Goal: Task Accomplishment & Management: Manage account settings

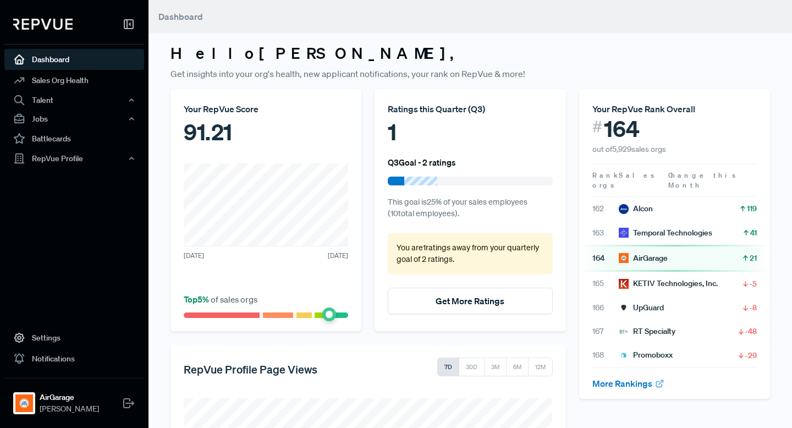
click at [433, 256] on p "You are 1 ratings away from your quarterly goal of 2 ratings ." at bounding box center [470, 254] width 147 height 24
click at [402, 141] on div "1" at bounding box center [470, 131] width 164 height 33
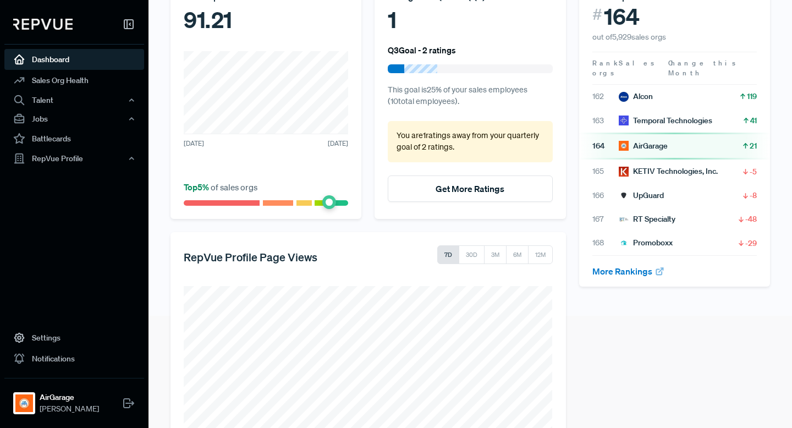
scroll to position [185, 0]
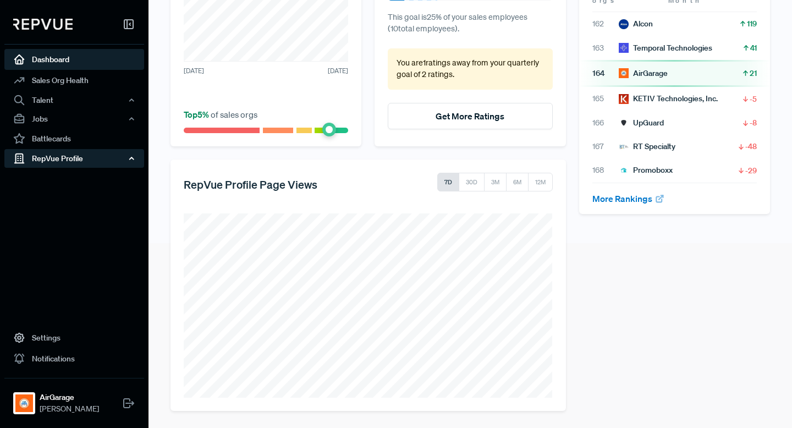
click at [92, 153] on div "RepVue Profile" at bounding box center [74, 158] width 140 height 19
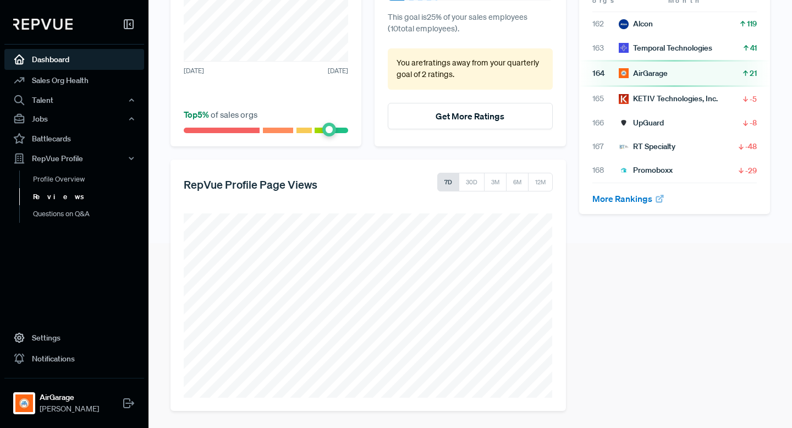
click at [82, 195] on link "Reviews" at bounding box center [89, 197] width 140 height 18
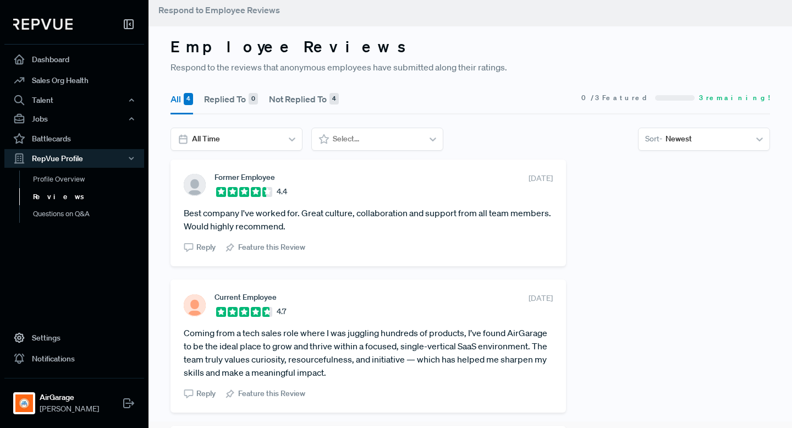
scroll to position [9, 0]
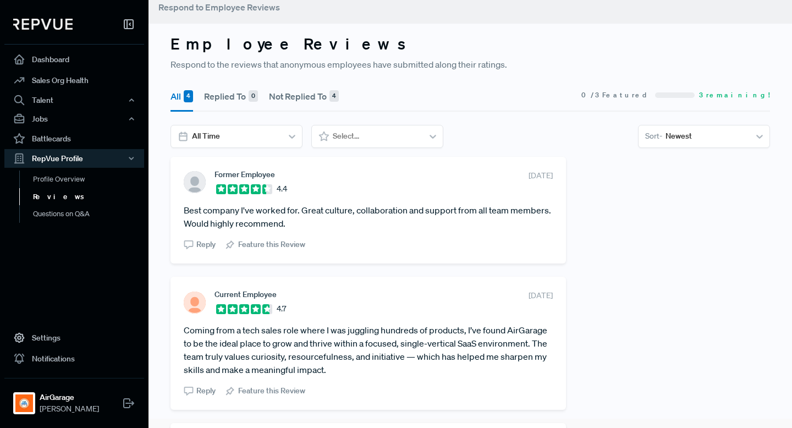
click at [316, 98] on button "Not Replied To 4" at bounding box center [304, 96] width 70 height 31
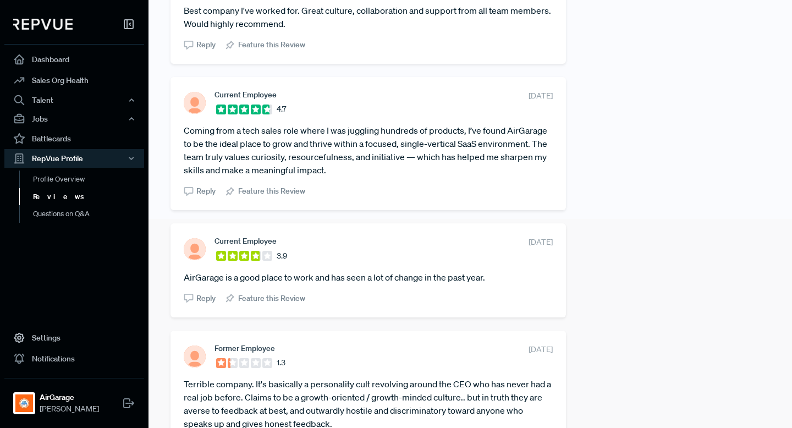
scroll to position [317, 0]
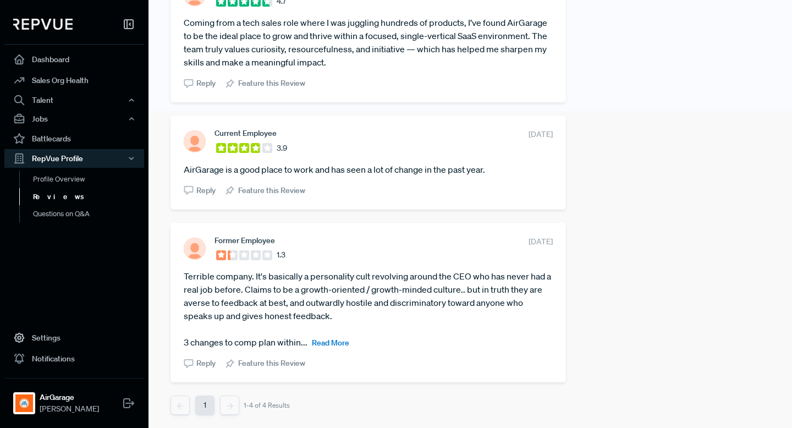
click at [329, 340] on span "Read More" at bounding box center [330, 343] width 37 height 10
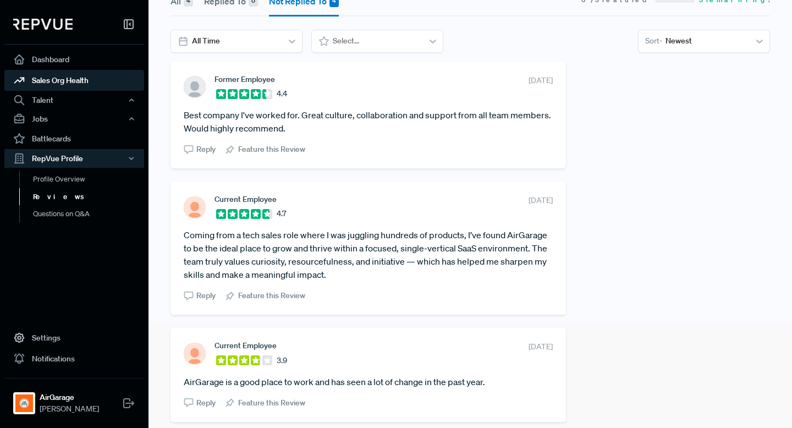
scroll to position [0, 0]
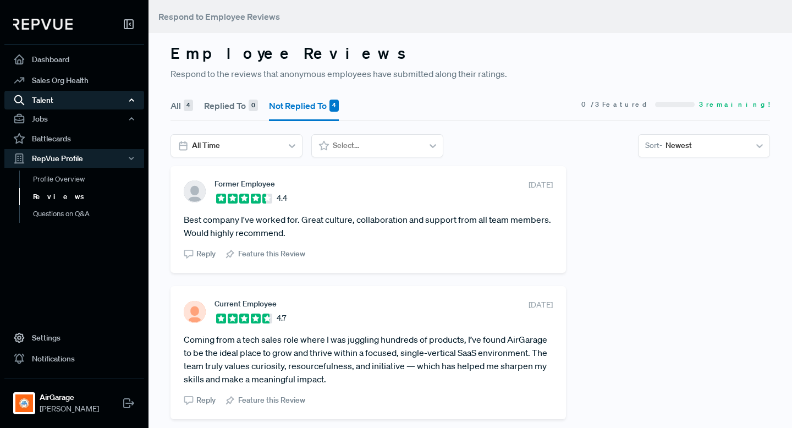
click at [78, 98] on div "Talent" at bounding box center [74, 100] width 140 height 19
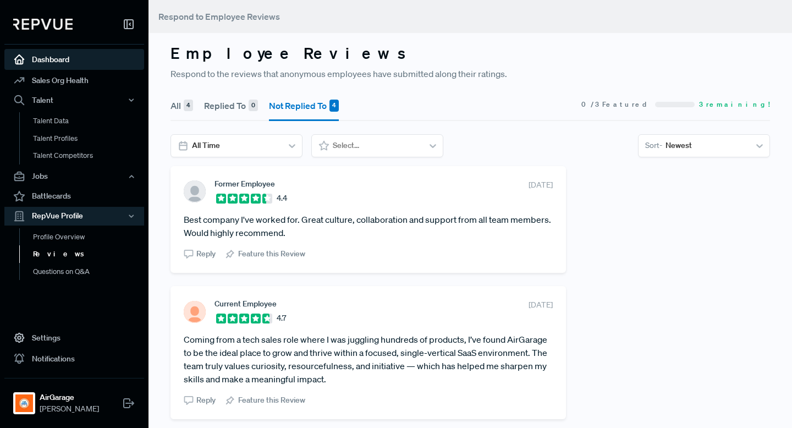
click at [80, 57] on link "Dashboard" at bounding box center [74, 59] width 140 height 21
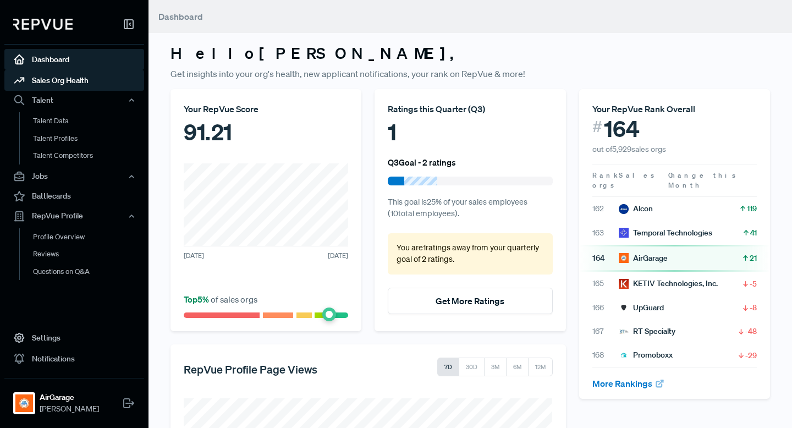
click at [101, 82] on link "Sales Org Health" at bounding box center [74, 80] width 140 height 21
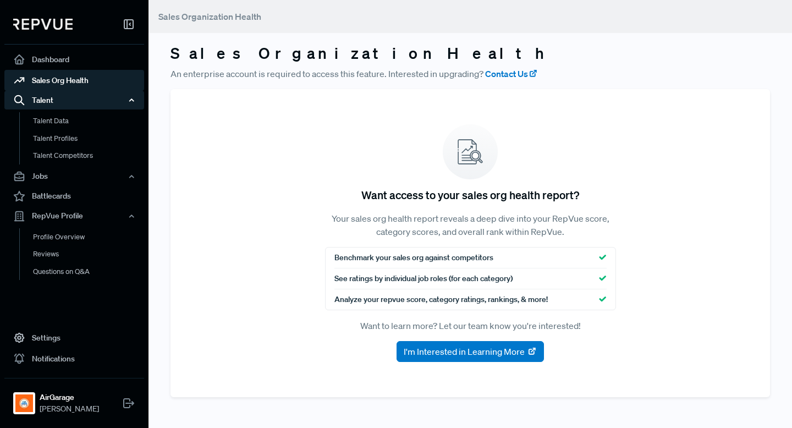
click at [97, 100] on div "Talent" at bounding box center [74, 100] width 140 height 19
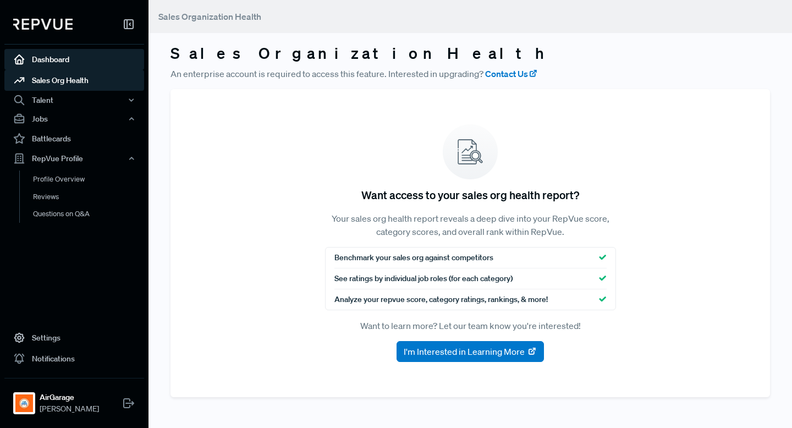
click at [82, 56] on link "Dashboard" at bounding box center [74, 59] width 140 height 21
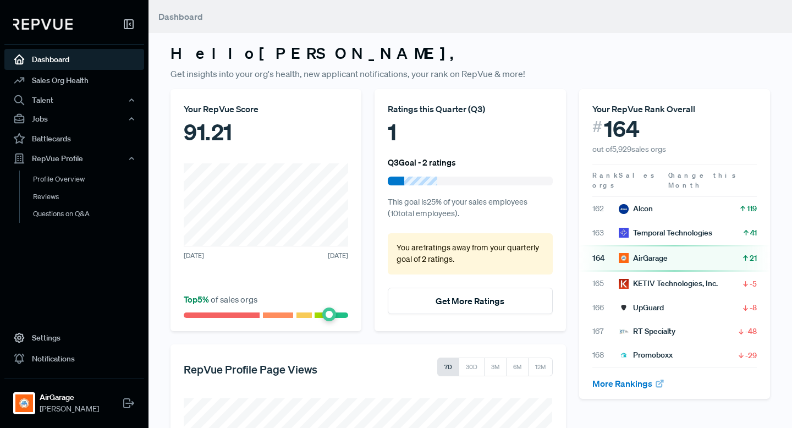
scroll to position [39, 0]
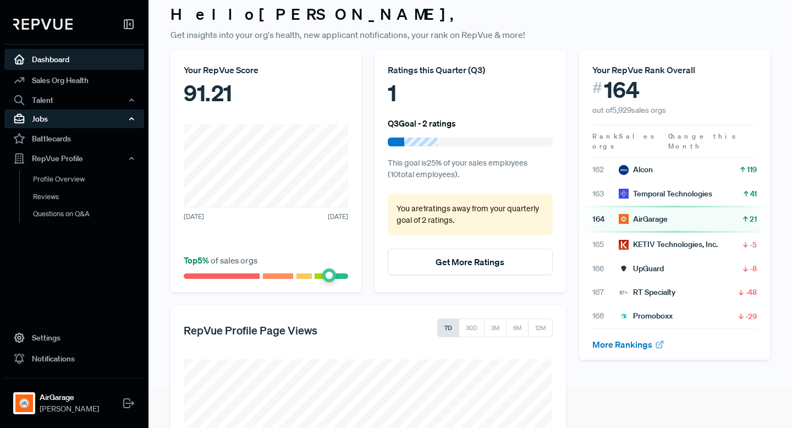
click at [84, 115] on div "Jobs" at bounding box center [74, 118] width 140 height 19
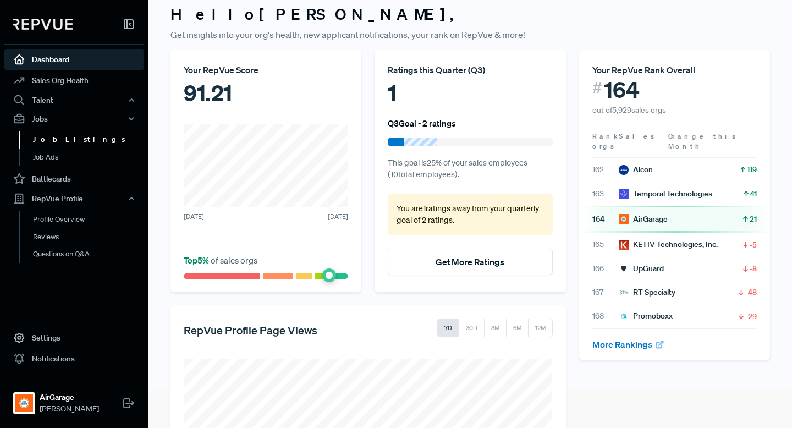
click at [91, 136] on link "Job Listings" at bounding box center [89, 140] width 140 height 18
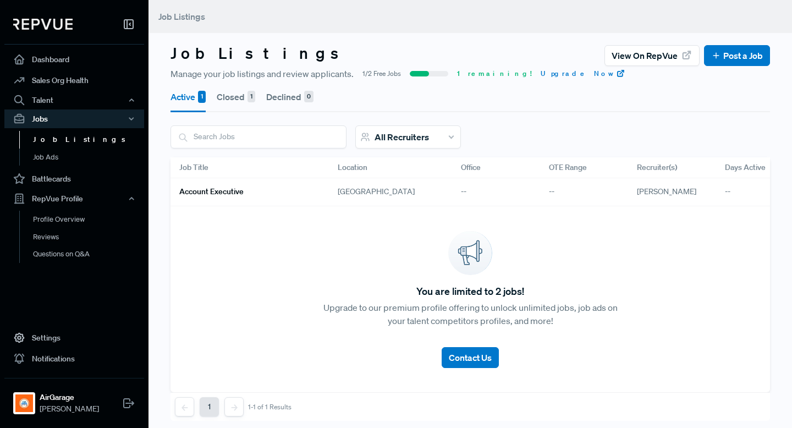
click at [232, 99] on button "Closed 1" at bounding box center [236, 96] width 38 height 31
click at [213, 191] on h6 "Sales Development Representative" at bounding box center [239, 191] width 121 height 9
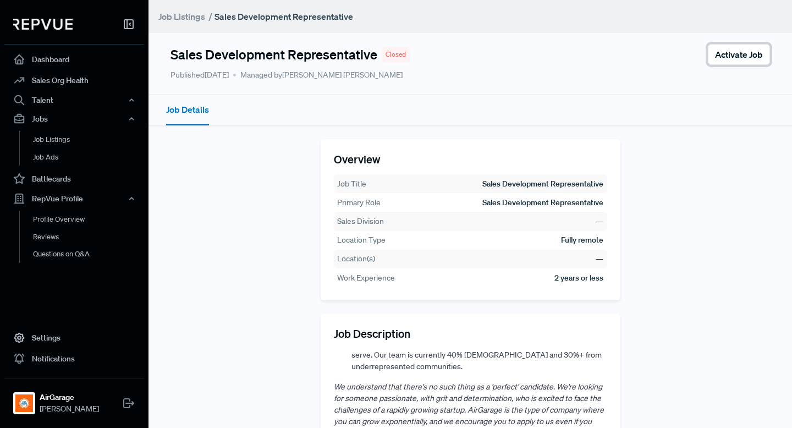
click at [723, 58] on span "Activate Job" at bounding box center [739, 54] width 48 height 13
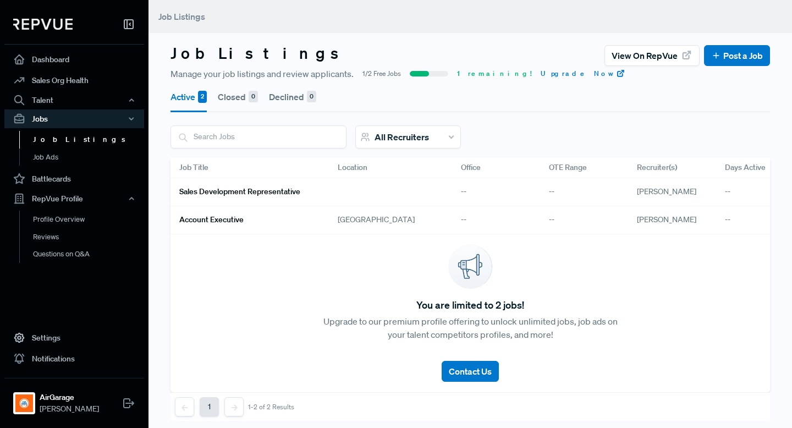
scroll to position [1, 0]
click at [328, 196] on div "Sales Development Representative" at bounding box center [249, 192] width 158 height 28
click at [280, 186] on link "Sales Development Representative" at bounding box center [245, 191] width 132 height 19
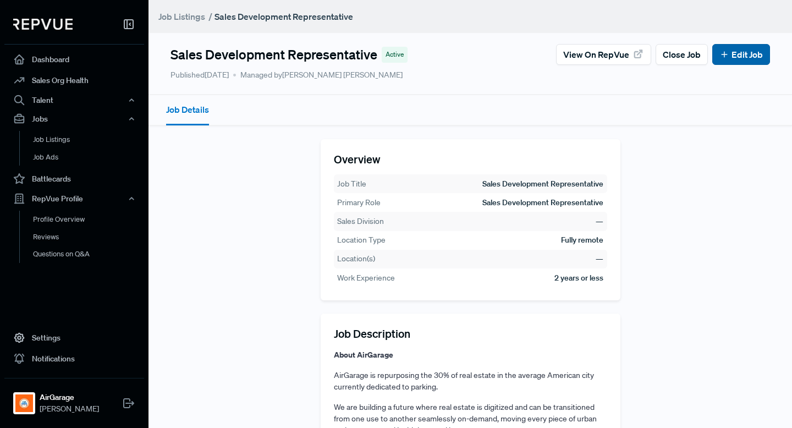
click at [763, 59] on button "Edit Job" at bounding box center [741, 54] width 58 height 21
click at [741, 59] on link "Edit Job" at bounding box center [740, 54] width 43 height 13
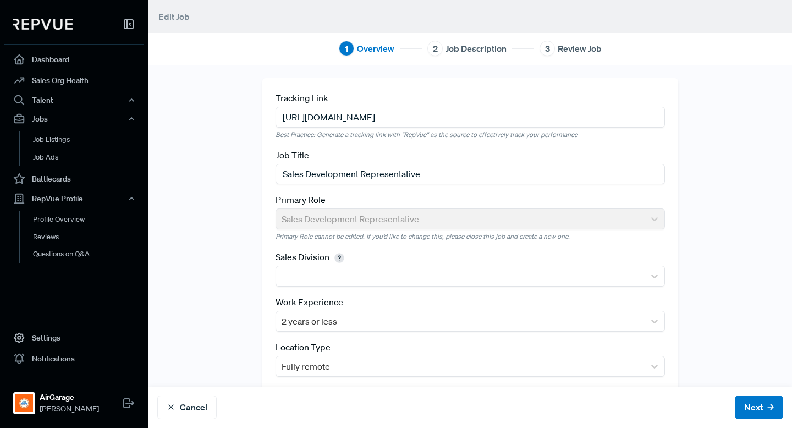
drag, startPoint x: 538, startPoint y: 116, endPoint x: 271, endPoint y: 117, distance: 267.8
click at [271, 117] on div "Tracking Link [URL][DOMAIN_NAME] Best Practice: Generate a tracking link with "…" at bounding box center [470, 260] width 416 height 365
click at [335, 115] on input "[URL][DOMAIN_NAME]" at bounding box center [470, 117] width 389 height 20
drag, startPoint x: 283, startPoint y: 120, endPoint x: 735, endPoint y: 153, distance: 453.8
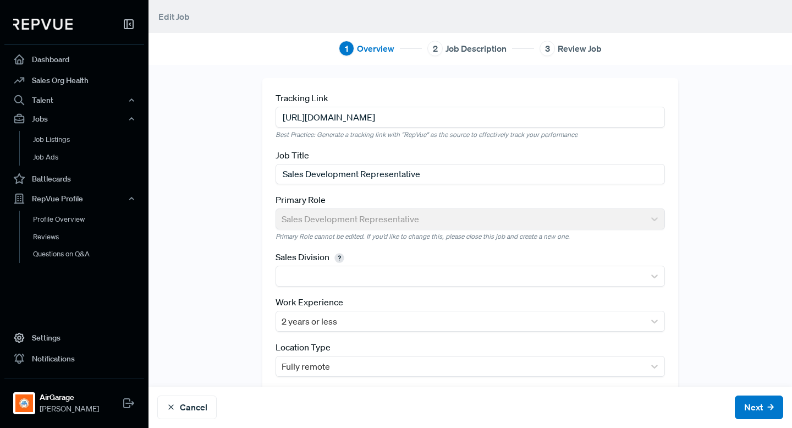
click at [735, 153] on div "Tracking Link [URL][DOMAIN_NAME] Best Practice: Generate a tracking link with "…" at bounding box center [469, 260] width 643 height 365
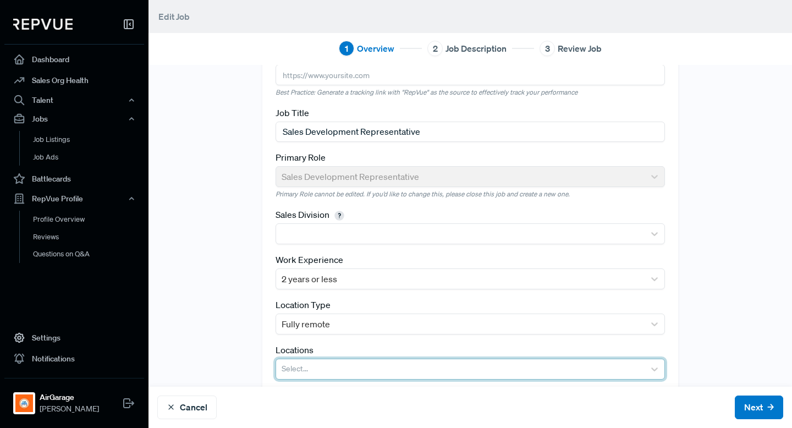
scroll to position [70, 0]
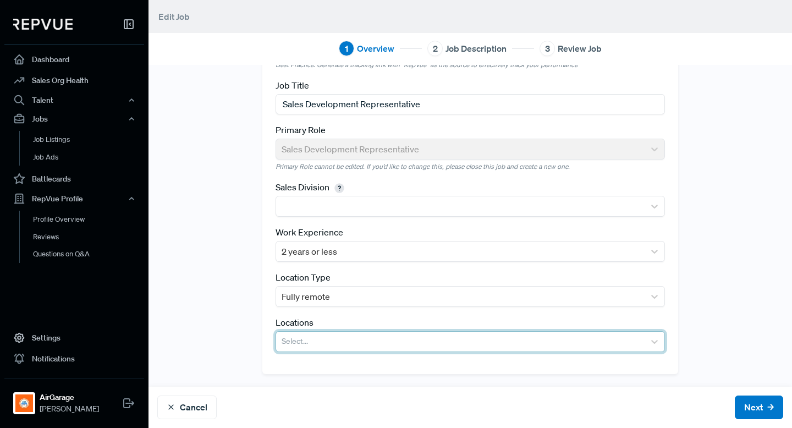
click at [338, 340] on div at bounding box center [460, 341] width 357 height 15
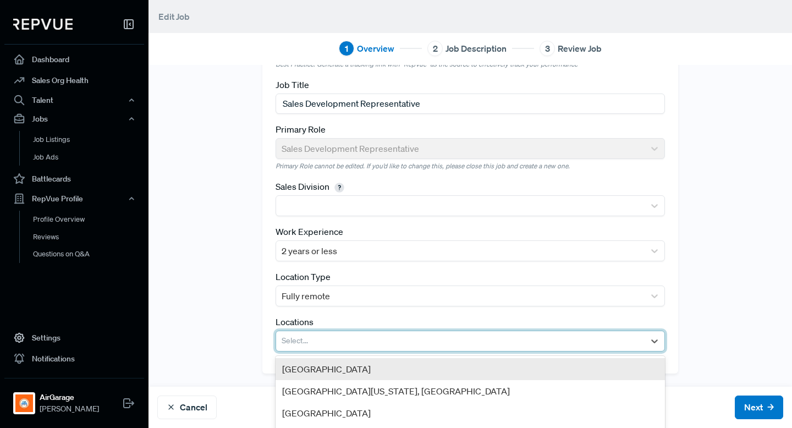
click at [335, 371] on div "[GEOGRAPHIC_DATA]" at bounding box center [470, 369] width 389 height 22
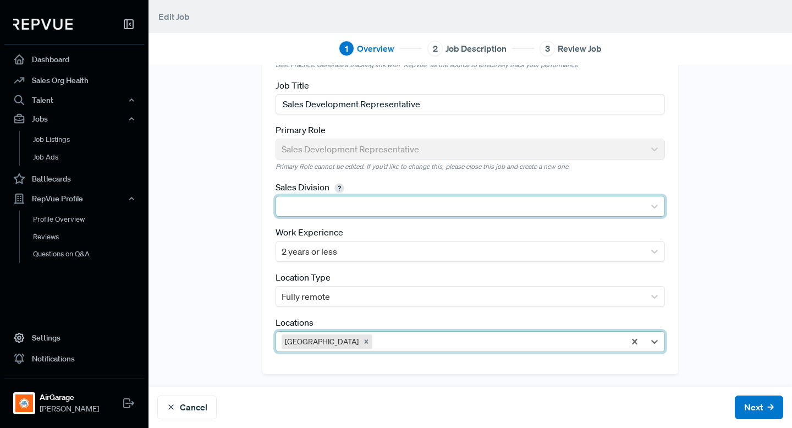
click at [373, 200] on div at bounding box center [460, 206] width 357 height 15
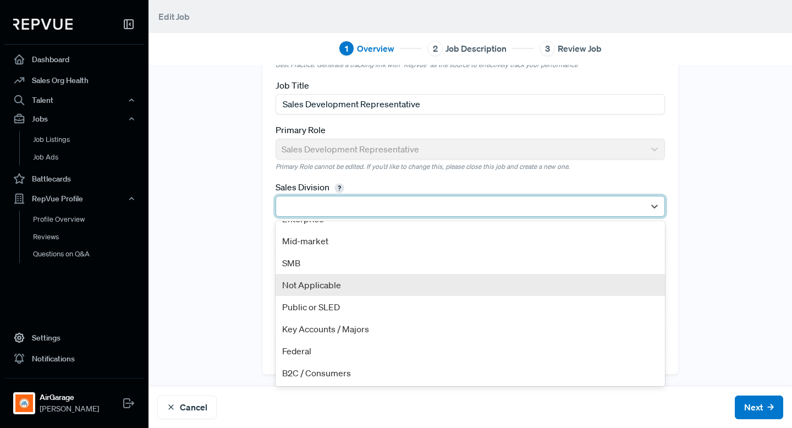
scroll to position [0, 0]
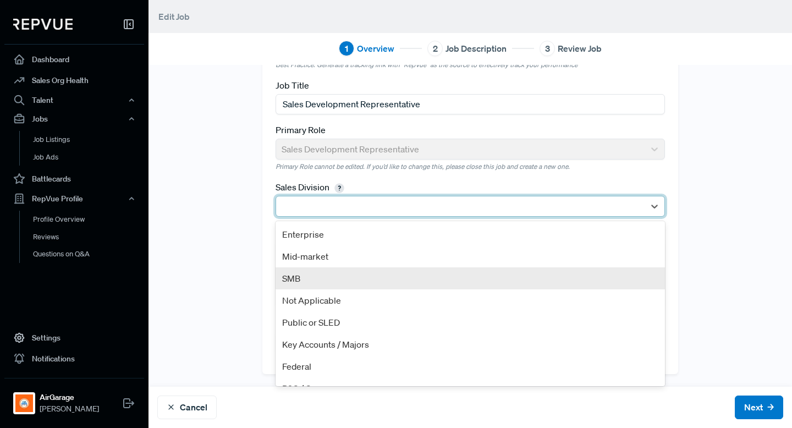
click at [353, 267] on div "SMB" at bounding box center [470, 278] width 389 height 22
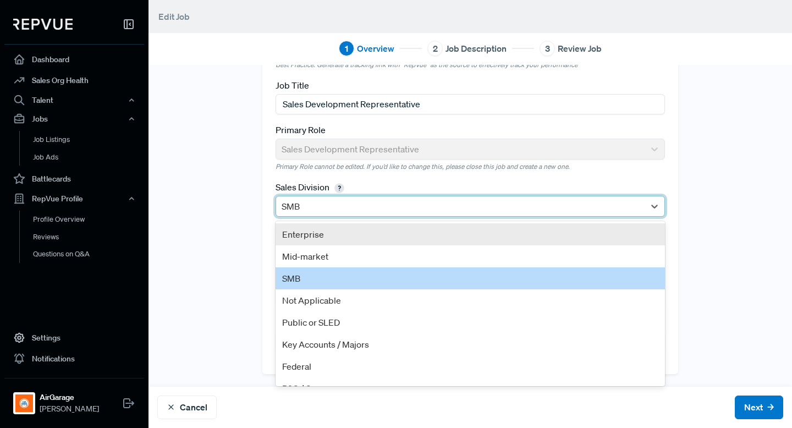
click at [350, 211] on div at bounding box center [460, 206] width 357 height 15
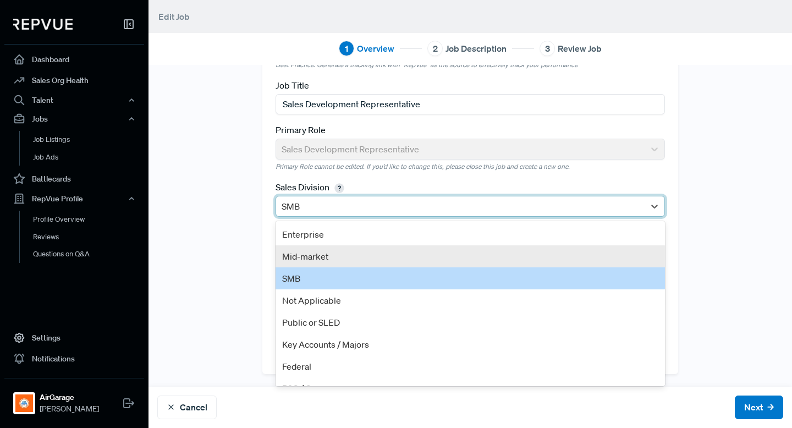
click at [342, 254] on div "Mid-market" at bounding box center [470, 256] width 389 height 22
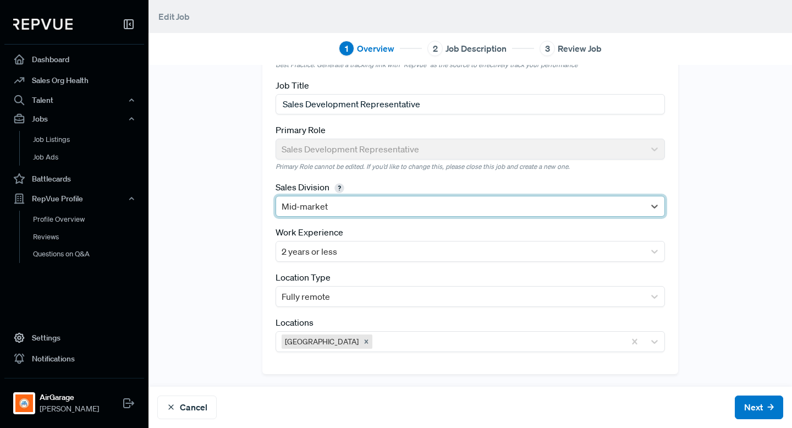
click at [353, 207] on div at bounding box center [460, 206] width 357 height 15
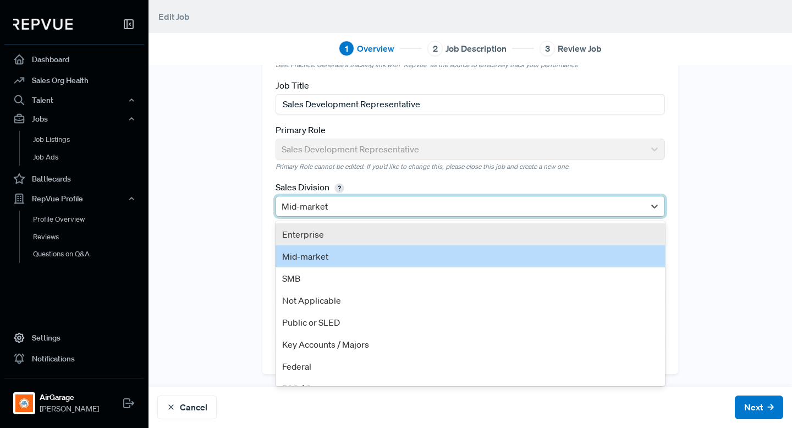
click at [430, 174] on div "Tracking Link Best Practice: Generate a tracking link with "RepVue" as the sour…" at bounding box center [470, 190] width 416 height 365
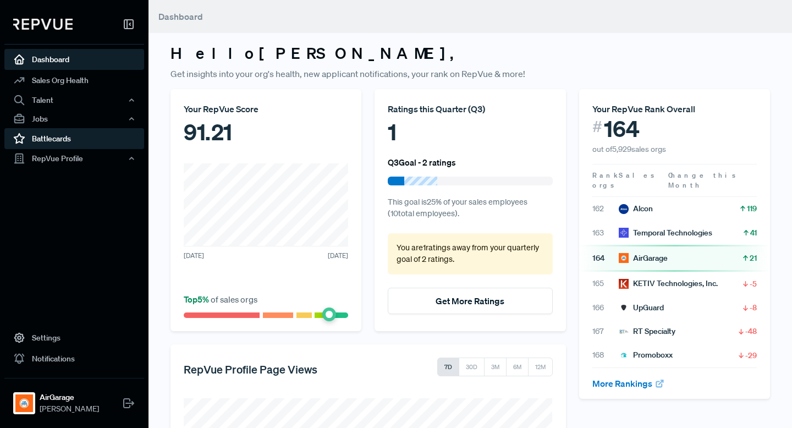
click at [84, 129] on link "Battlecards" at bounding box center [74, 138] width 140 height 21
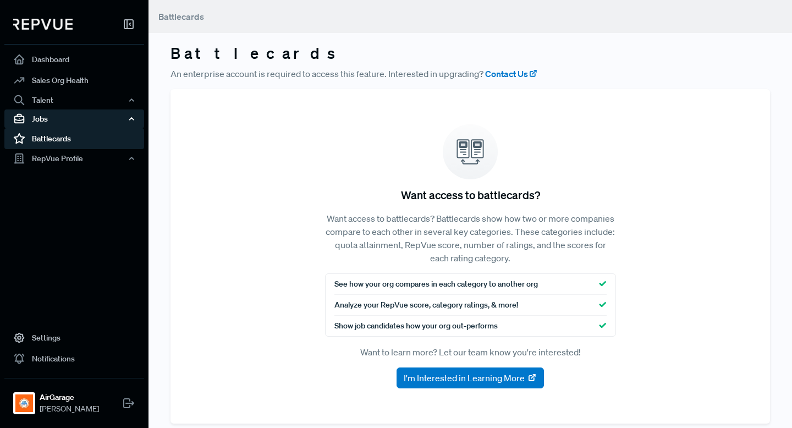
click at [83, 123] on div "Jobs" at bounding box center [74, 118] width 140 height 19
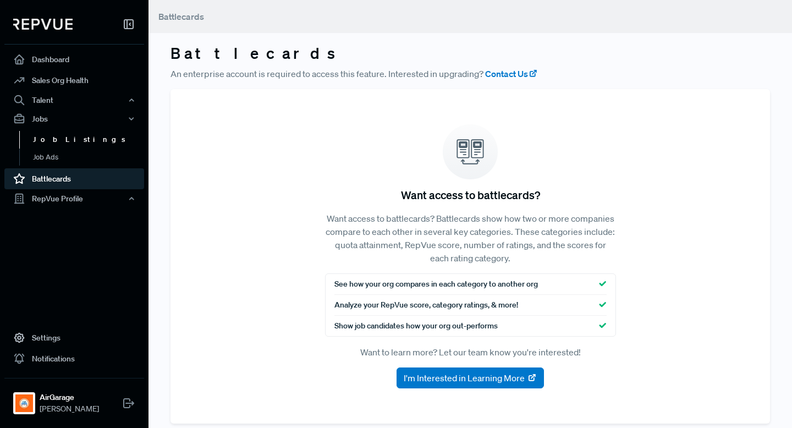
click at [79, 133] on link "Job Listings" at bounding box center [89, 140] width 140 height 18
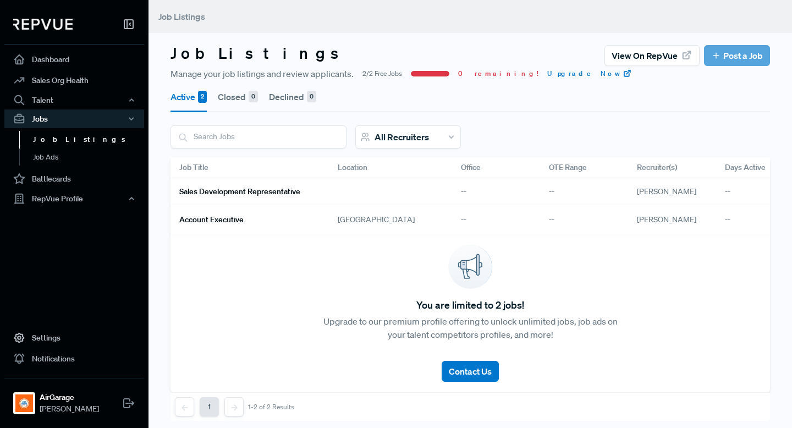
click at [280, 195] on h6 "Sales Development Representative" at bounding box center [239, 191] width 121 height 9
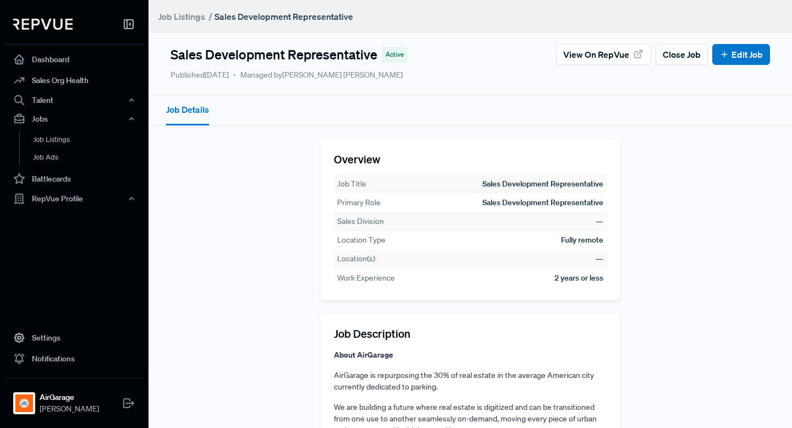
click at [338, 79] on span "Managed by Meghan Akers" at bounding box center [317, 75] width 169 height 12
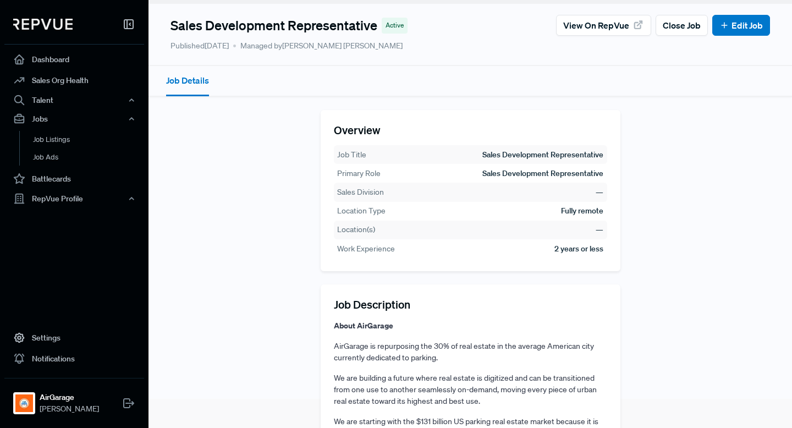
scroll to position [30, 0]
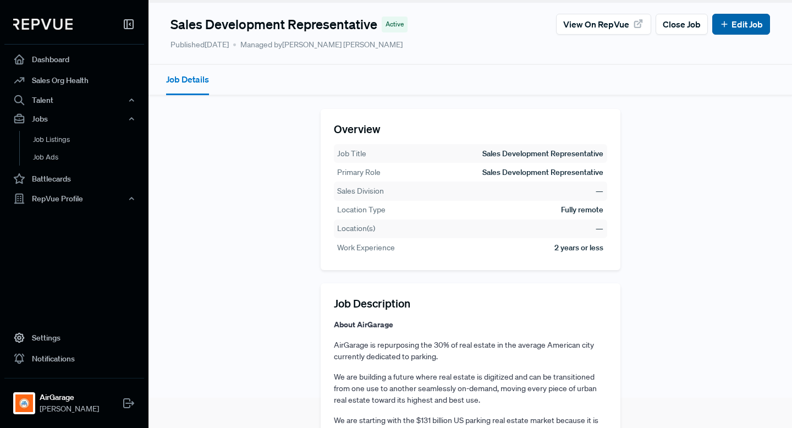
click at [746, 23] on link "Edit Job" at bounding box center [740, 24] width 43 height 13
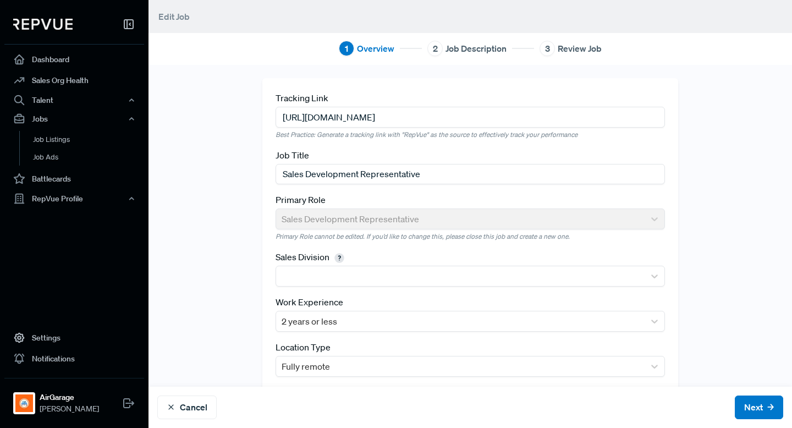
scroll to position [70, 0]
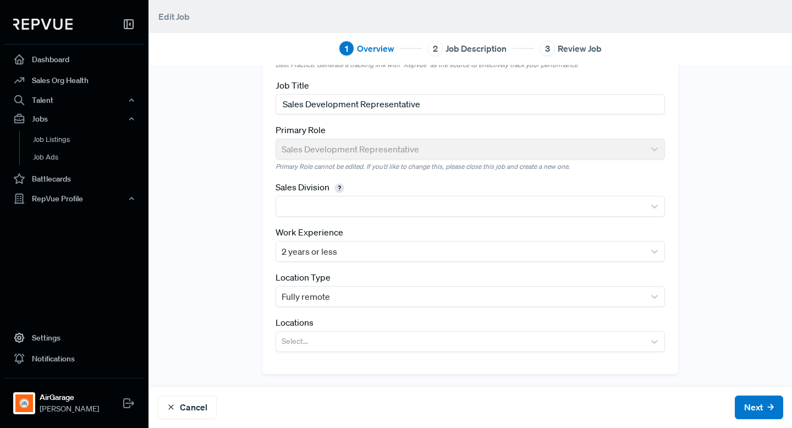
click at [546, 57] on div "1 Overview 2 Job Description 3 Review Job" at bounding box center [469, 48] width 643 height 34
click at [553, 57] on div "1 Overview 2 Job Description 3 Review Job" at bounding box center [469, 48] width 643 height 34
click at [553, 49] on div "3" at bounding box center [547, 48] width 15 height 15
click at [485, 51] on span "Job Description" at bounding box center [475, 48] width 61 height 13
click at [433, 52] on div "2" at bounding box center [434, 48] width 15 height 15
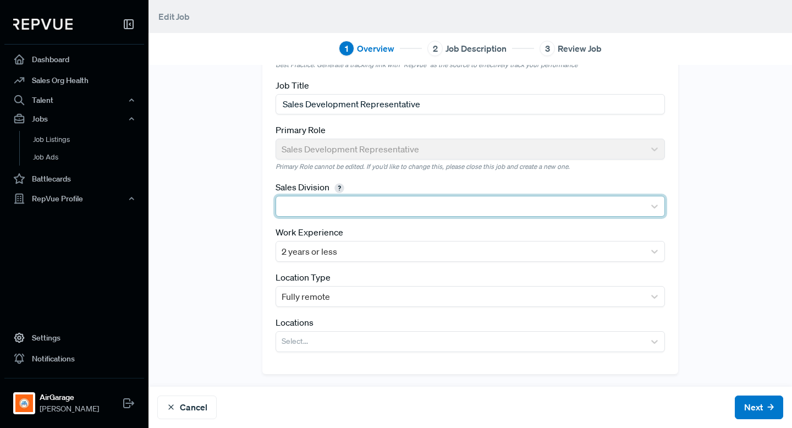
click at [403, 202] on div at bounding box center [460, 206] width 357 height 15
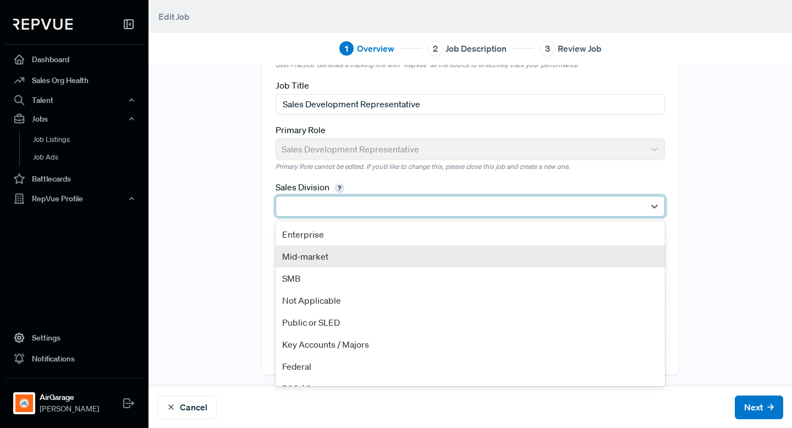
click at [368, 249] on div "Mid-market" at bounding box center [470, 256] width 389 height 22
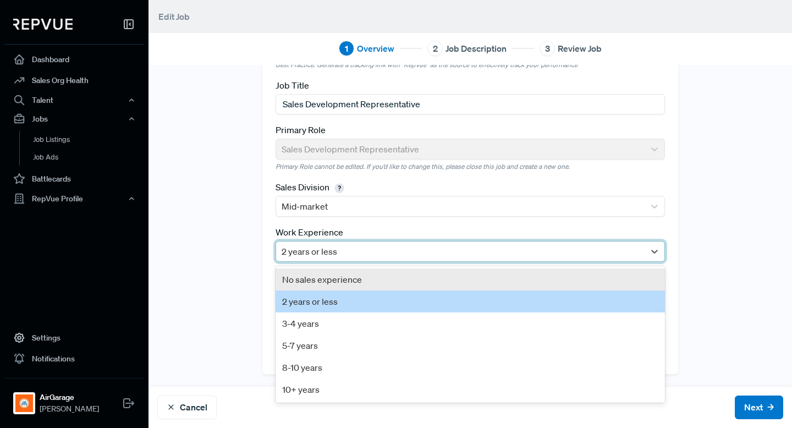
click at [332, 255] on div at bounding box center [460, 251] width 357 height 15
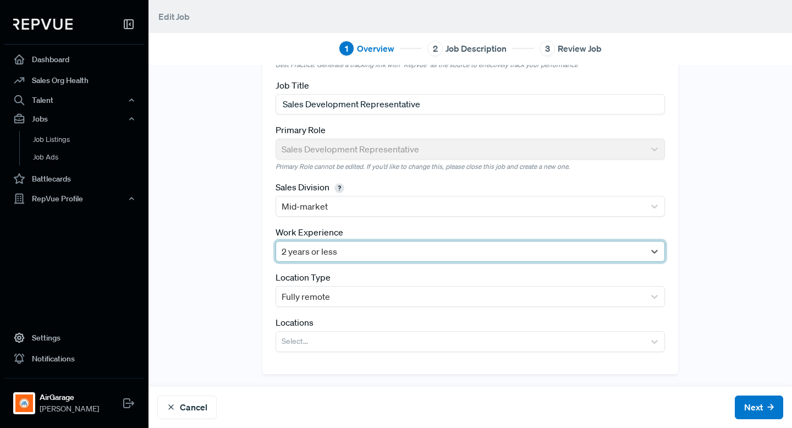
click at [332, 255] on div at bounding box center [460, 251] width 357 height 15
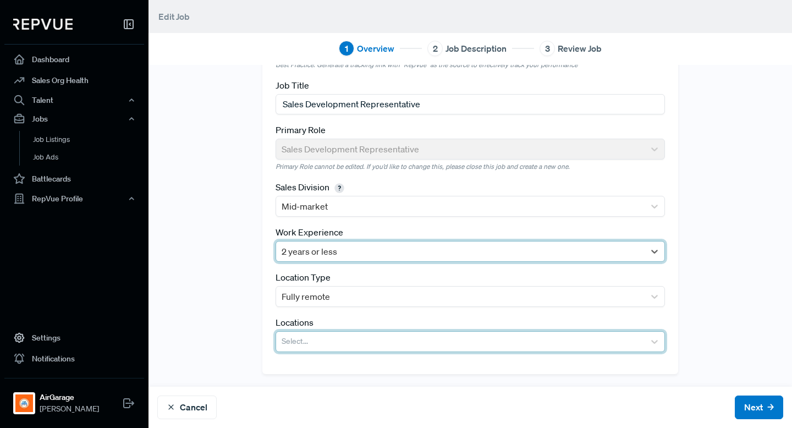
click at [319, 338] on div at bounding box center [460, 341] width 357 height 15
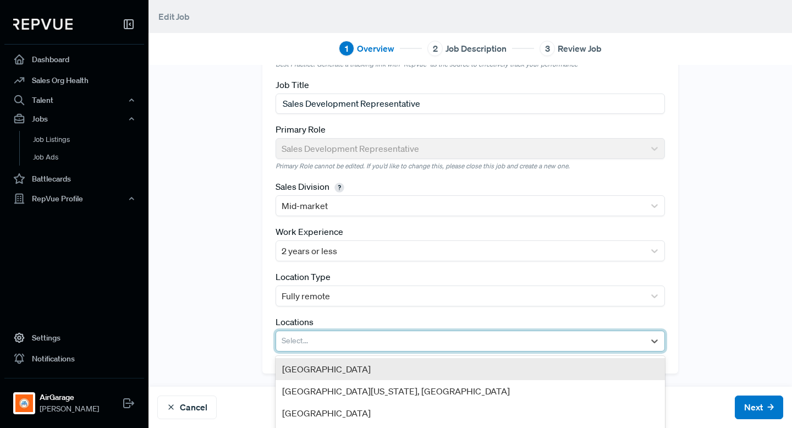
click at [317, 370] on div "[GEOGRAPHIC_DATA]" at bounding box center [470, 369] width 389 height 22
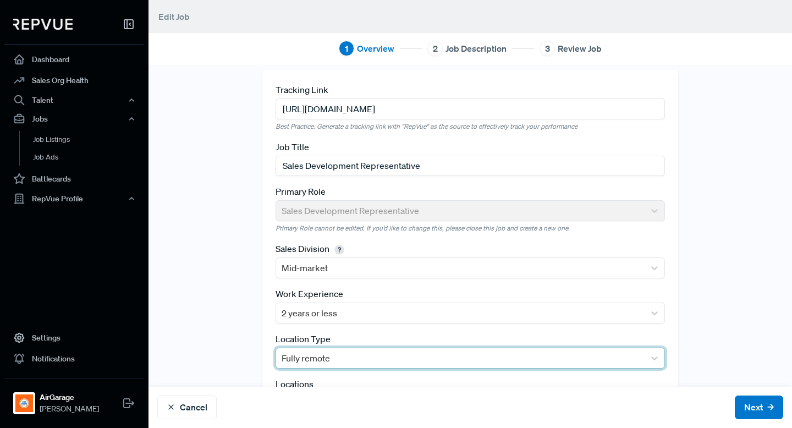
scroll to position [0, 0]
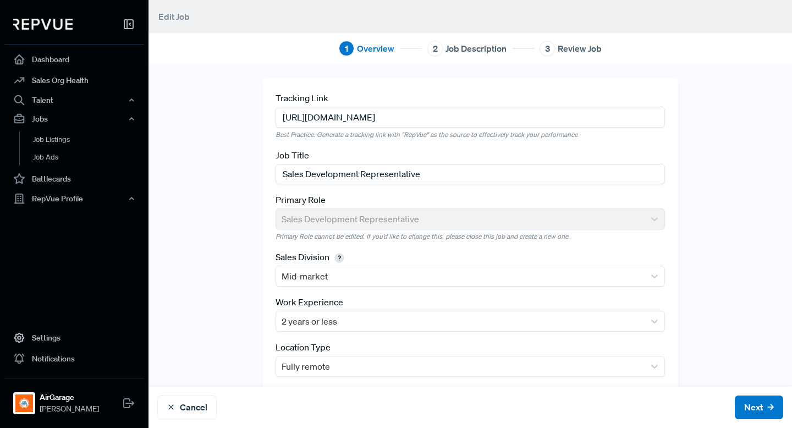
click at [378, 118] on input "[URL][DOMAIN_NAME]" at bounding box center [470, 117] width 389 height 20
drag, startPoint x: 485, startPoint y: 121, endPoint x: 566, endPoint y: 119, distance: 82.0
click at [566, 119] on input "[URL][DOMAIN_NAME]" at bounding box center [470, 117] width 389 height 20
drag, startPoint x: 591, startPoint y: 117, endPoint x: 264, endPoint y: 119, distance: 326.7
click at [264, 119] on div "Tracking Link https://jobs.ashbyhq.com/airgarage/552fc84d-61fe-492d-a30f-a1991d…" at bounding box center [470, 260] width 416 height 365
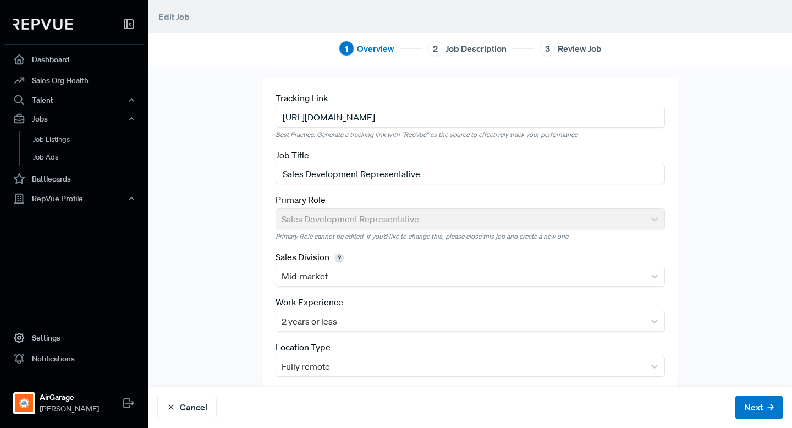
paste input "d17a3771-4c32-4112-9194-f25fb2c77e26"
type input "https://jobs.ashbyhq.com/airgarage/d17a3771-4c32-4112-9194-f25fb2c77e26/utm_sou…"
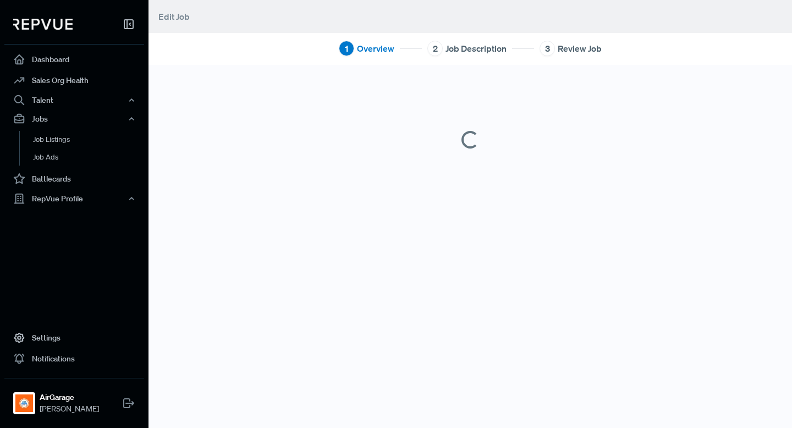
drag, startPoint x: 283, startPoint y: 111, endPoint x: 738, endPoint y: 139, distance: 456.2
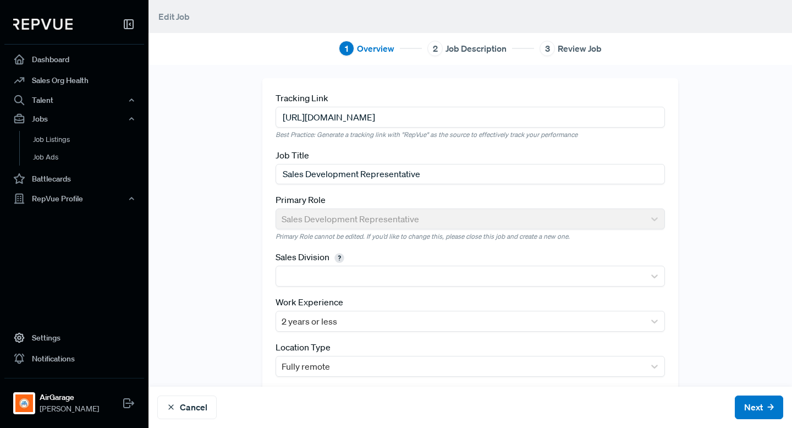
drag, startPoint x: 281, startPoint y: 115, endPoint x: 585, endPoint y: 122, distance: 303.7
click at [585, 122] on input "[URL][DOMAIN_NAME]" at bounding box center [470, 117] width 389 height 20
paste input "d17a3771-4c32-4112-9194-f25fb2c77e26"
drag, startPoint x: 281, startPoint y: 116, endPoint x: 664, endPoint y: 132, distance: 383.1
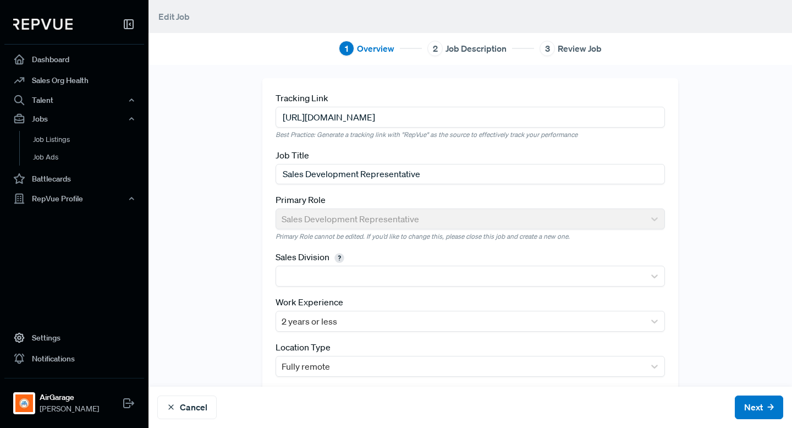
click at [664, 132] on div "Tracking Link https://jobs.ashbyhq.com/airgarage/d17a3771-4c32-4112-9194-f25fb2…" at bounding box center [470, 115] width 389 height 48
type input "https://jobs.ashbyhq.com/airgarage/d17a3771-4c32-4112-9194-f25fb2c77e26?utm_sou…"
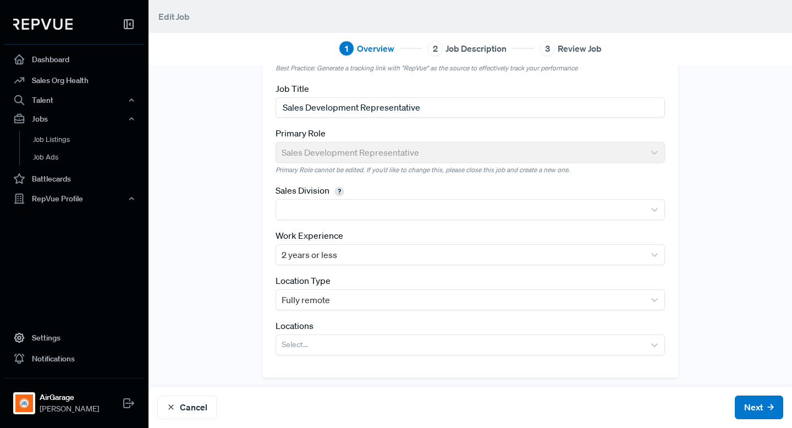
scroll to position [67, 0]
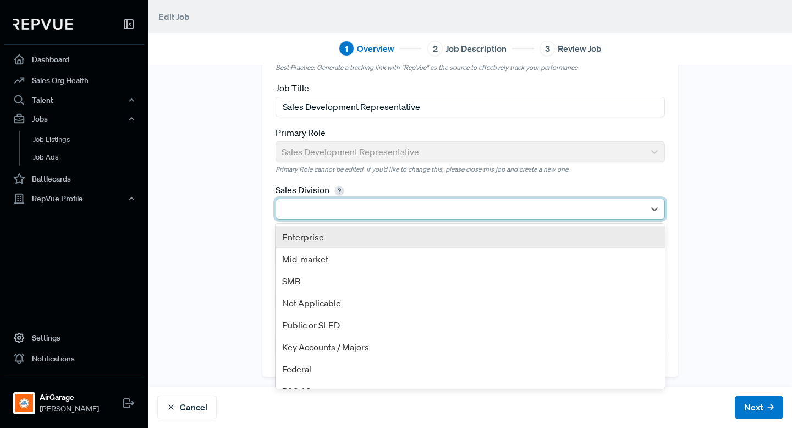
click at [387, 211] on div at bounding box center [460, 208] width 357 height 15
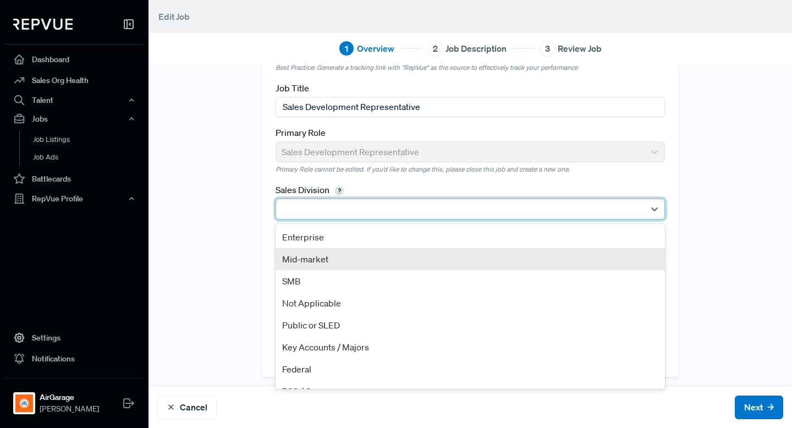
click at [360, 260] on div "Mid-market" at bounding box center [470, 259] width 389 height 22
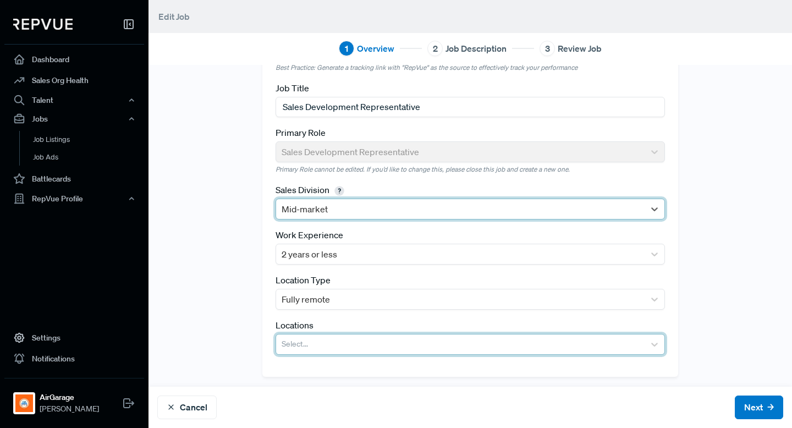
click at [346, 346] on div at bounding box center [460, 344] width 357 height 15
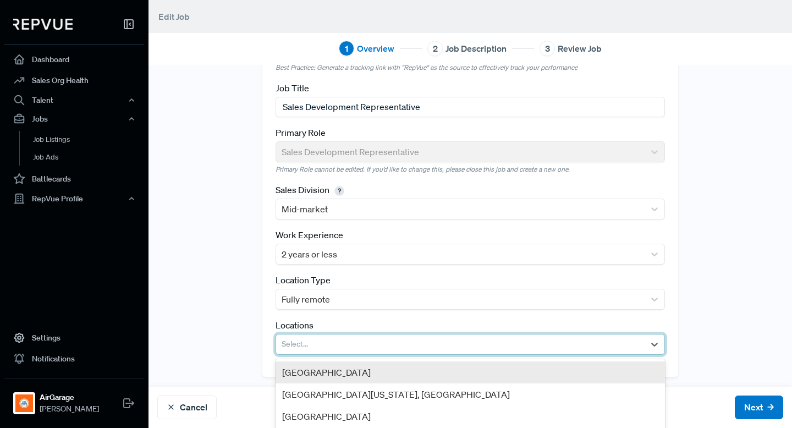
click at [345, 373] on div "[GEOGRAPHIC_DATA]" at bounding box center [470, 372] width 389 height 22
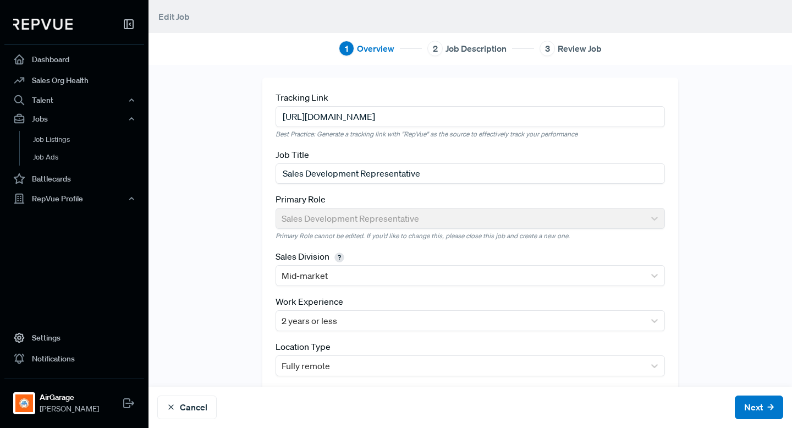
scroll to position [70, 0]
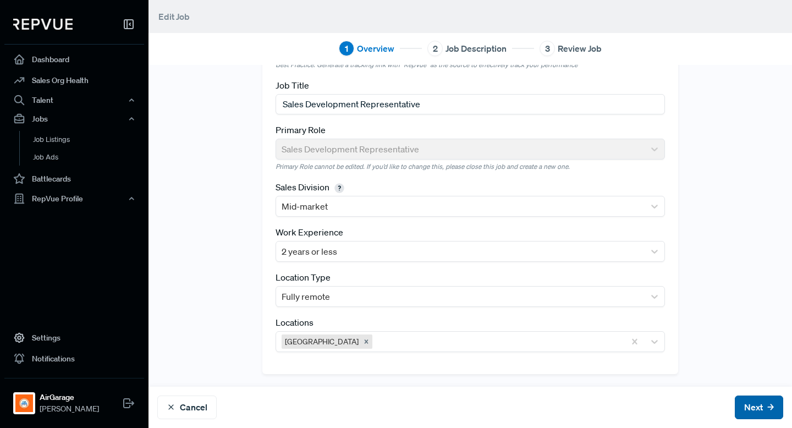
click at [760, 409] on button "Next" at bounding box center [759, 407] width 48 height 24
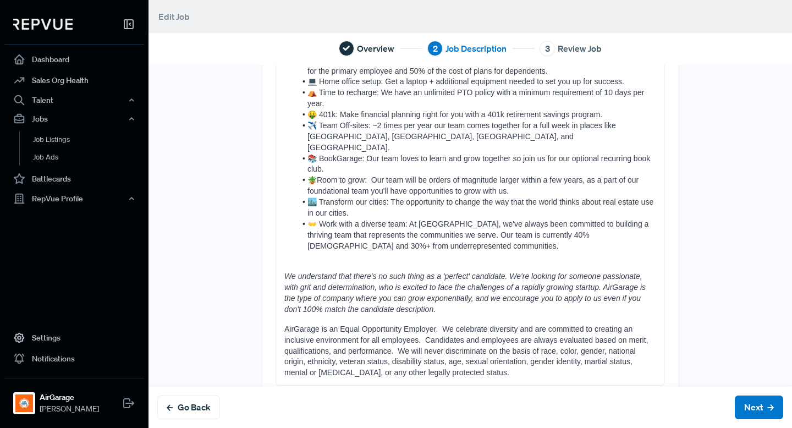
scroll to position [1314, 0]
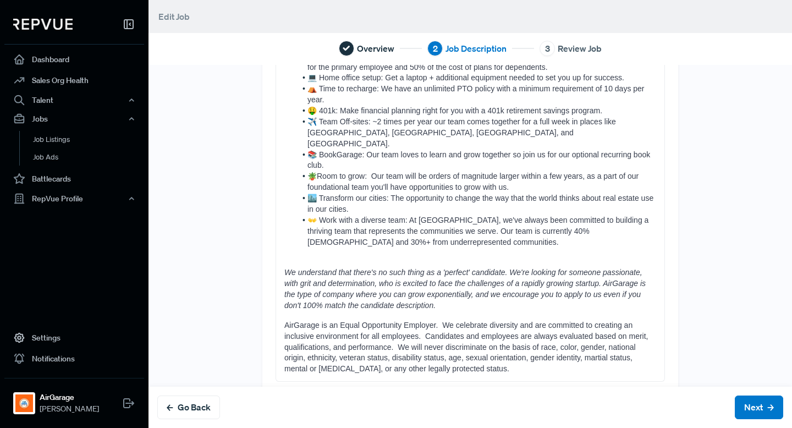
drag, startPoint x: 285, startPoint y: 144, endPoint x: 437, endPoint y: 427, distance: 321.6
click at [437, 427] on div "Tell us more about the job About AirGarage AirGarage is repurposing the 30% of …" at bounding box center [469, 246] width 643 height 363
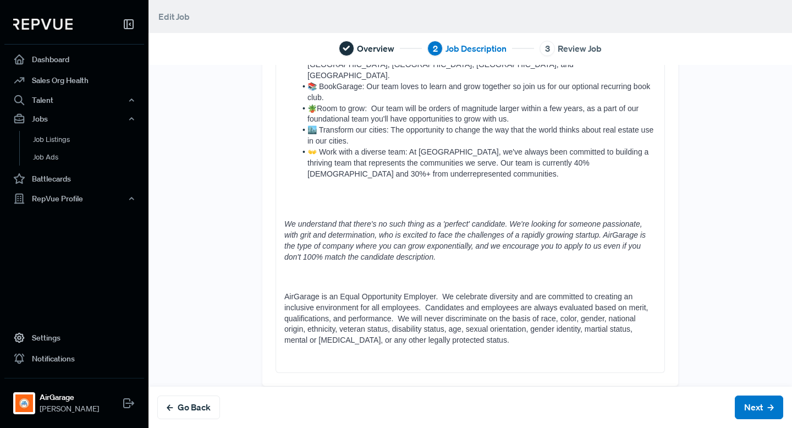
scroll to position [1787, 0]
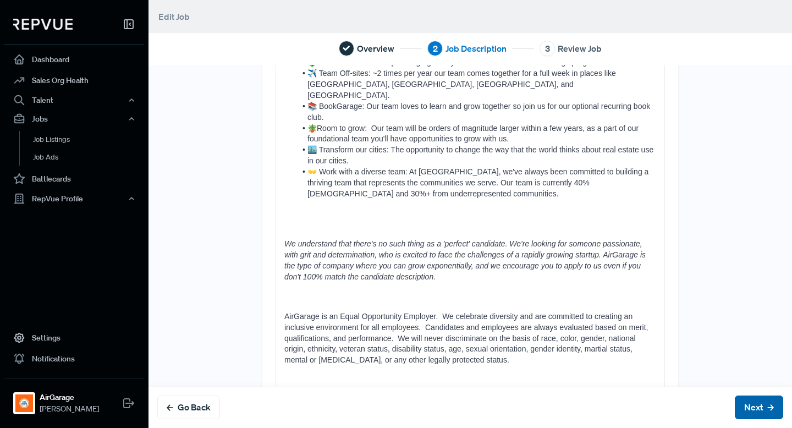
click at [772, 405] on use at bounding box center [770, 407] width 5 height 5
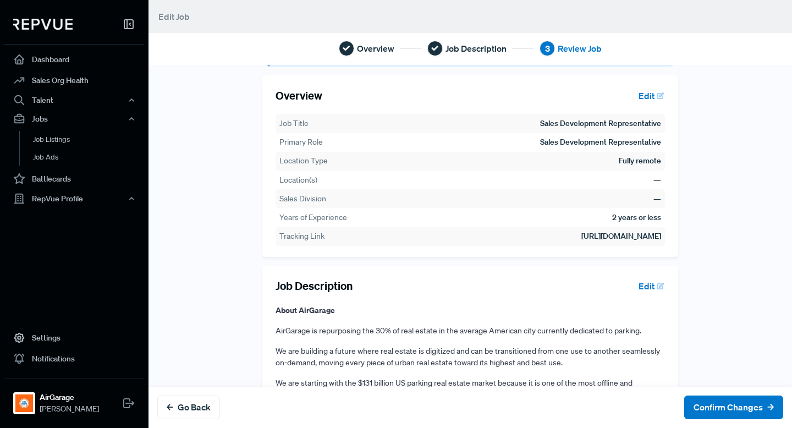
scroll to position [37, 0]
click at [652, 92] on button "Edit" at bounding box center [649, 95] width 31 height 19
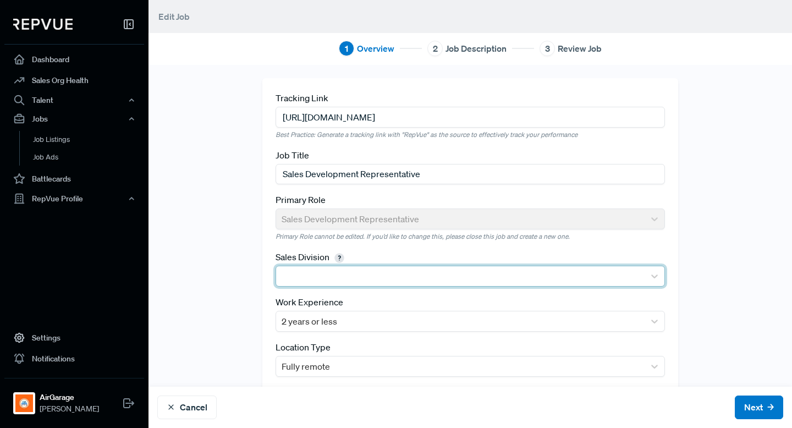
scroll to position [70, 0]
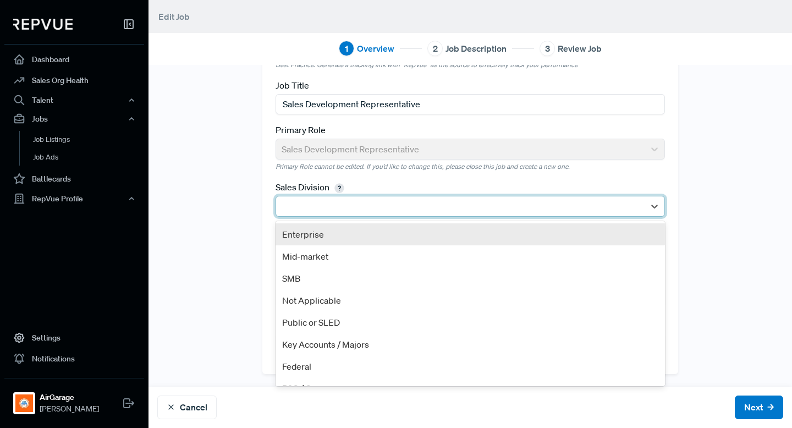
click at [360, 201] on div at bounding box center [460, 206] width 357 height 15
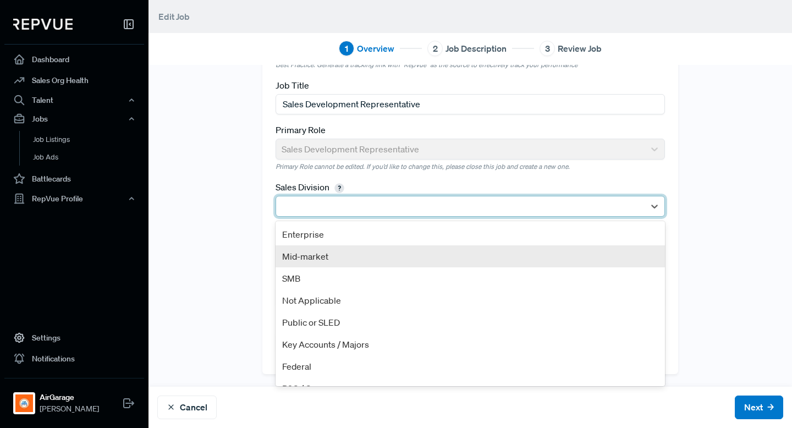
click at [338, 251] on div "Mid-market" at bounding box center [470, 256] width 389 height 22
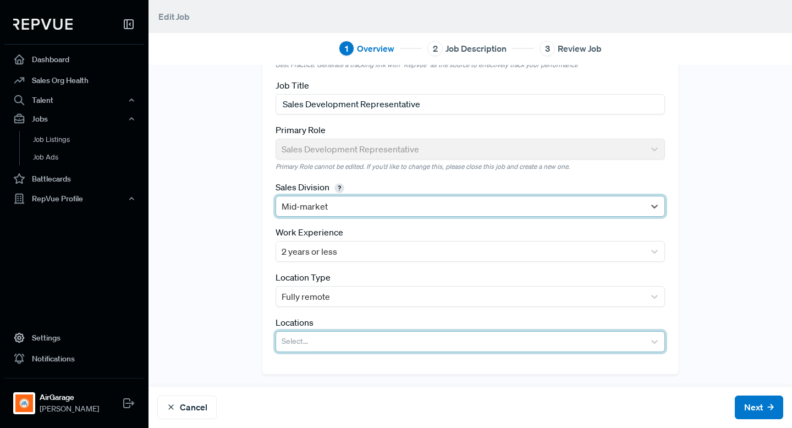
click at [316, 338] on div at bounding box center [460, 341] width 357 height 15
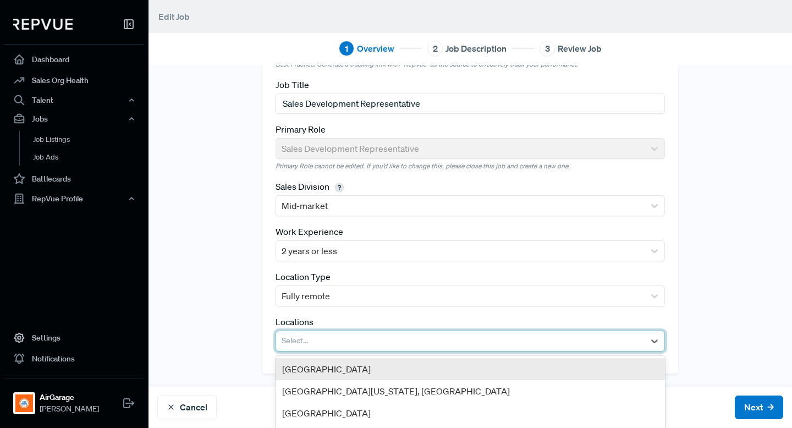
click at [329, 368] on div "[GEOGRAPHIC_DATA]" at bounding box center [470, 369] width 389 height 22
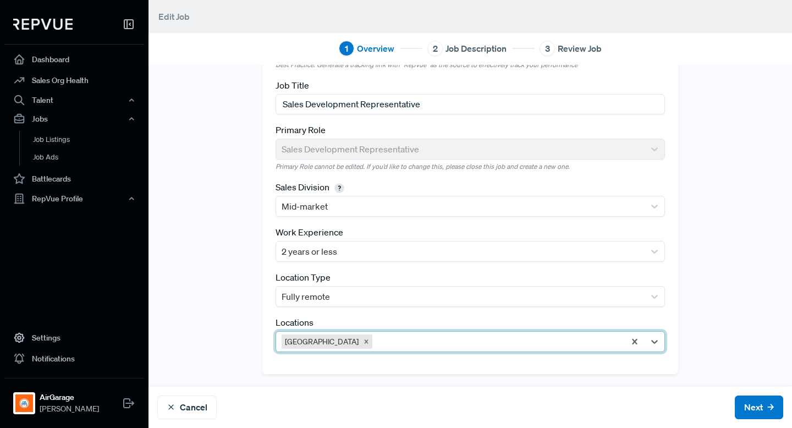
scroll to position [0, 0]
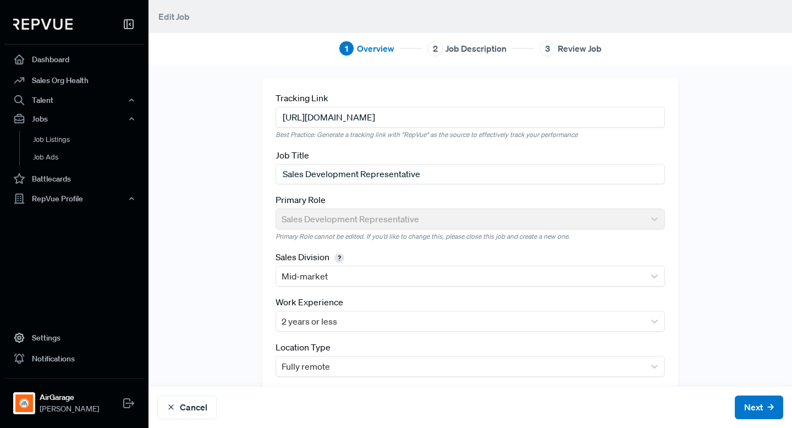
click at [460, 121] on input "[URL][DOMAIN_NAME]" at bounding box center [470, 117] width 389 height 20
drag, startPoint x: 284, startPoint y: 111, endPoint x: 714, endPoint y: 134, distance: 430.7
click at [714, 134] on div "Tracking Link https://jobs.ashbyhq.com/airgarage/552fc84d-61fe-492d-a30f-a1991d…" at bounding box center [469, 260] width 643 height 365
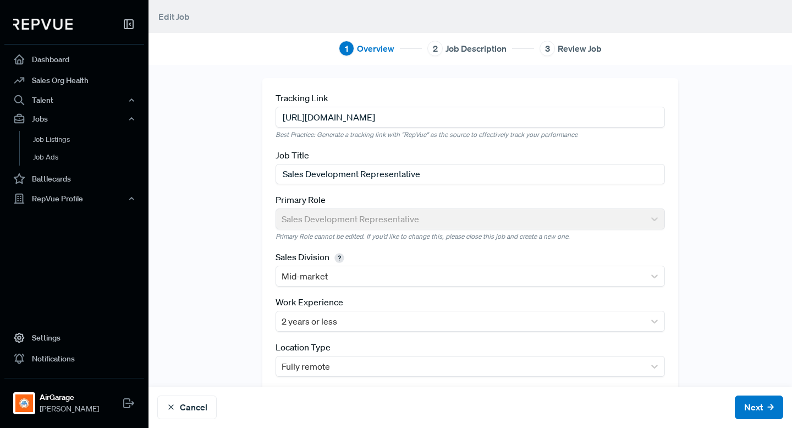
click at [553, 112] on input "[URL][DOMAIN_NAME]" at bounding box center [470, 117] width 389 height 20
drag, startPoint x: 581, startPoint y: 118, endPoint x: 169, endPoint y: 117, distance: 411.4
click at [169, 117] on div "Tracking Link https://jobs.ashbyhq.com/airgarage/552fc84d-61fe-492d-a30f-a1991d…" at bounding box center [469, 260] width 643 height 365
paste input "d17a3771-4c32-4112-9194-f25fb2c77e26"
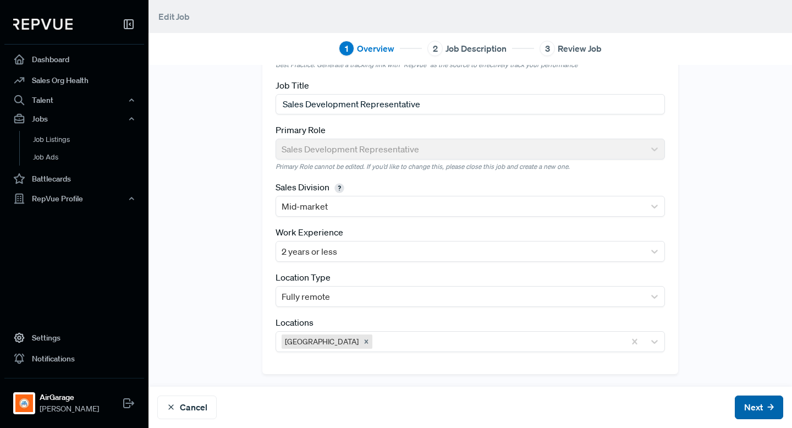
type input "https://jobs.ashbyhq.com/airgarage/d17a3771-4c32-4112-9194-f25fb2c77e26?utm_sou…"
click at [753, 409] on button "Next" at bounding box center [759, 407] width 48 height 24
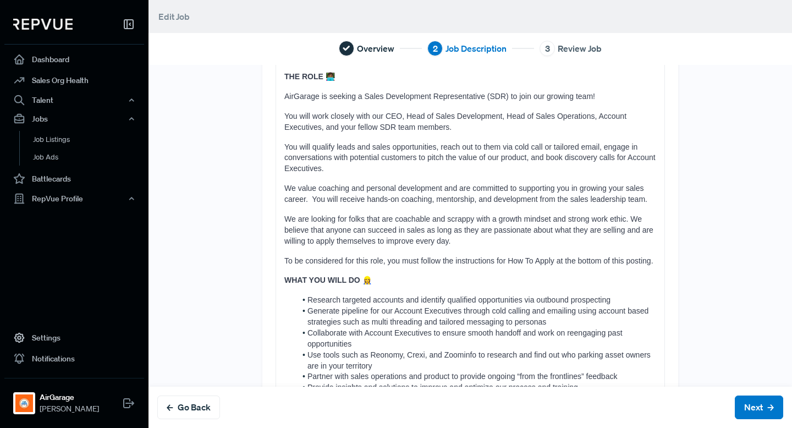
scroll to position [0, 0]
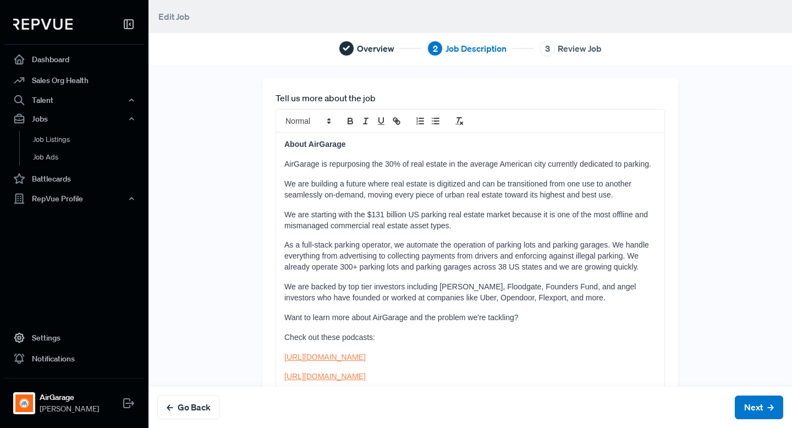
drag, startPoint x: 540, startPoint y: 350, endPoint x: 208, endPoint y: 5, distance: 478.4
click at [208, 5] on main "Edit Job Overview 2 Job Description 3 Review Job Tell us more about the job Abo…" at bounding box center [469, 214] width 643 height 428
copy div "About AirGarage AirGarage is repurposing the 30% of real estate in the average …"
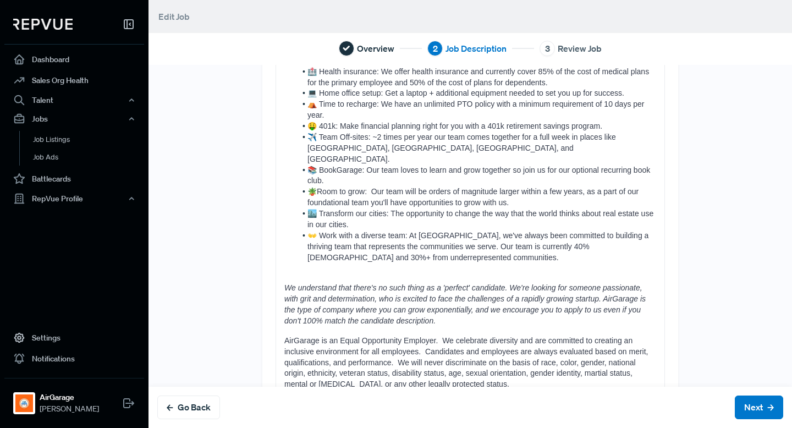
scroll to position [1314, 0]
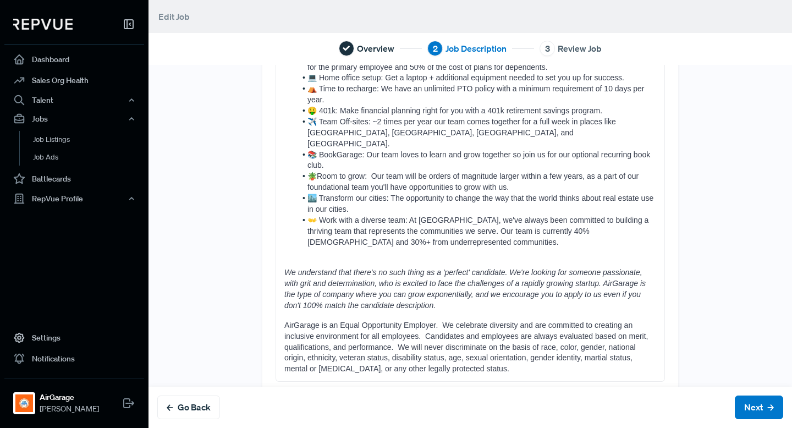
drag, startPoint x: 283, startPoint y: 139, endPoint x: 524, endPoint y: 427, distance: 375.6
click at [524, 427] on div "Tell us more about the job About AirGarage AirGarage is repurposing the 30% of …" at bounding box center [469, 246] width 643 height 363
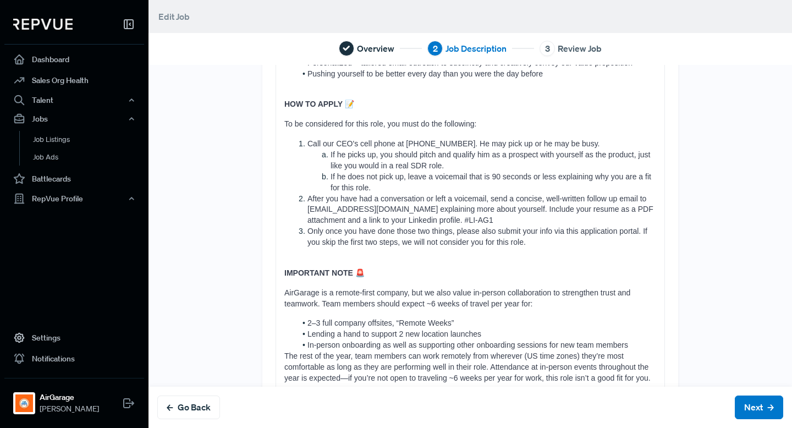
scroll to position [1711, 0]
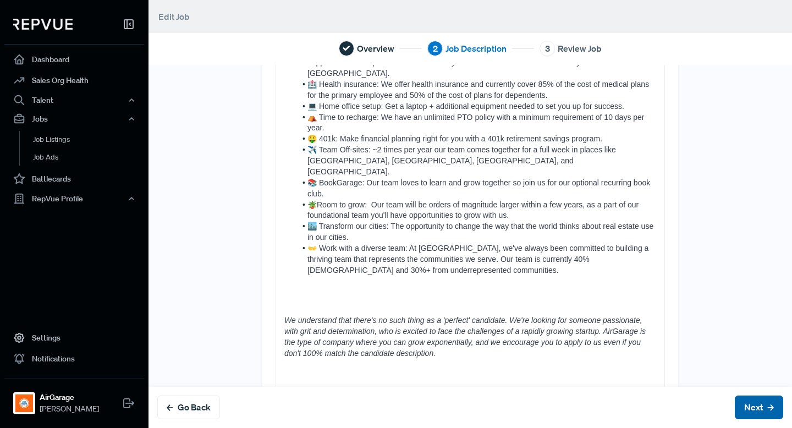
click at [762, 407] on button "Next" at bounding box center [759, 407] width 48 height 24
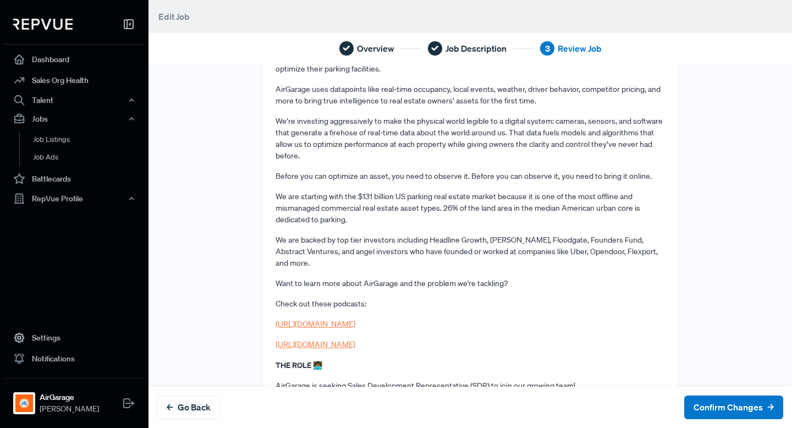
scroll to position [482, 0]
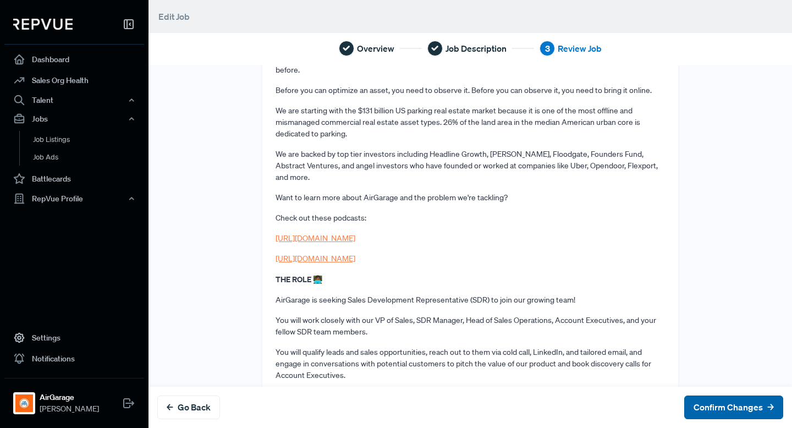
click at [731, 404] on button "Confirm Changes" at bounding box center [733, 407] width 99 height 24
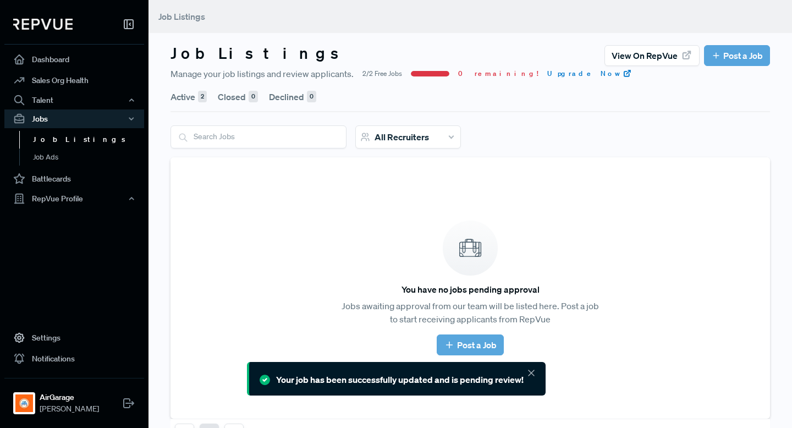
click at [188, 101] on button "Active 2" at bounding box center [188, 96] width 36 height 31
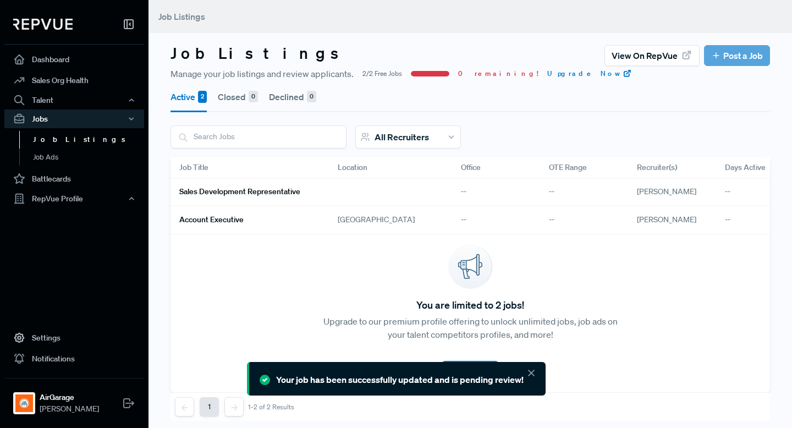
click at [288, 188] on h6 "Sales Development Representative" at bounding box center [239, 191] width 121 height 9
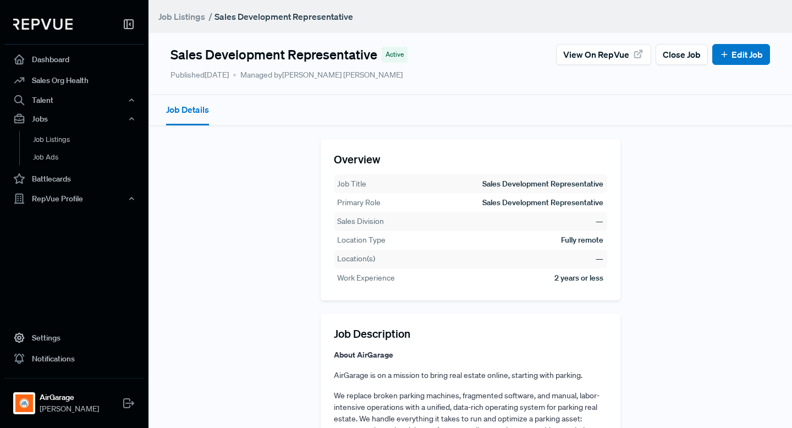
click at [326, 75] on span "Managed by Meghan Akers" at bounding box center [317, 75] width 169 height 12
click at [727, 52] on icon at bounding box center [724, 54] width 10 height 10
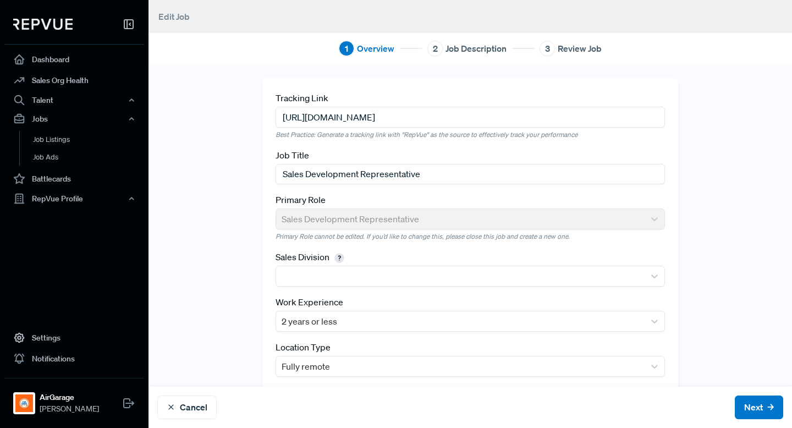
scroll to position [70, 0]
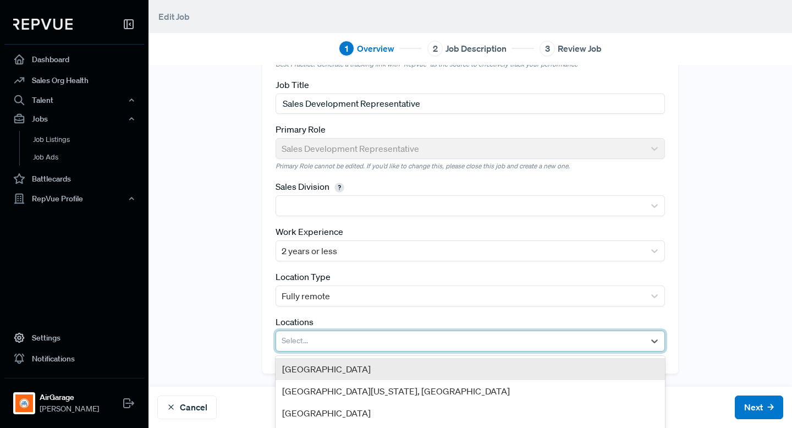
click at [392, 344] on div at bounding box center [460, 340] width 357 height 15
click at [358, 373] on div "[GEOGRAPHIC_DATA]" at bounding box center [470, 369] width 389 height 22
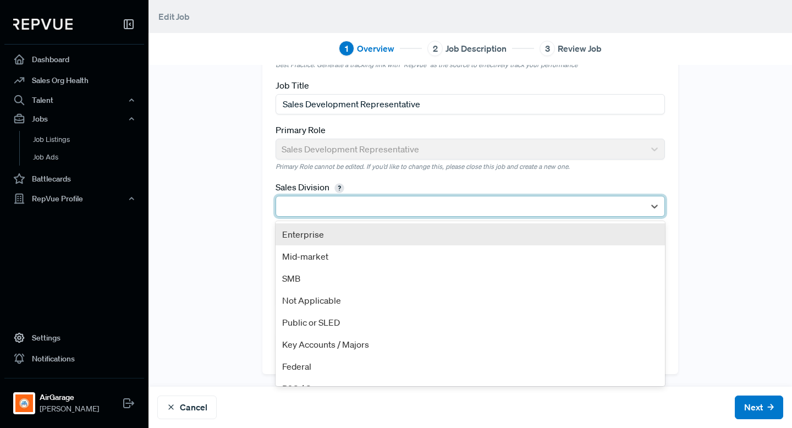
click at [340, 203] on div at bounding box center [460, 206] width 357 height 15
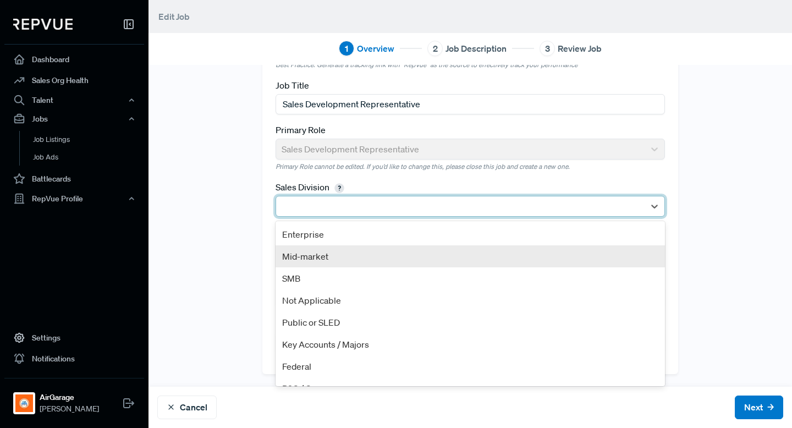
click at [338, 255] on div "Mid-market" at bounding box center [470, 256] width 389 height 22
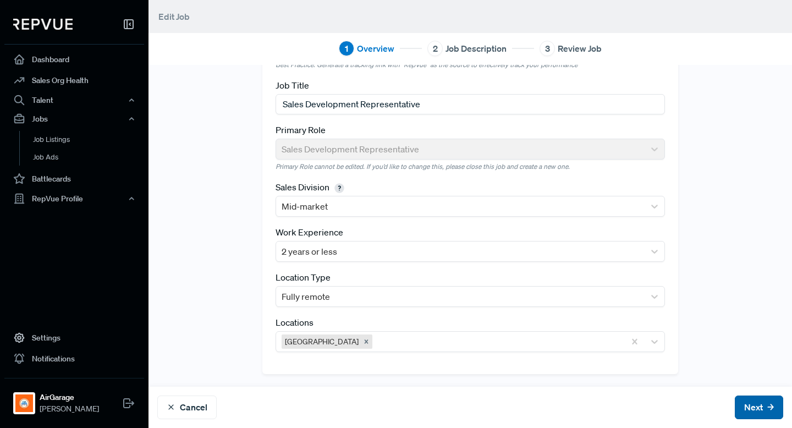
click at [748, 415] on button "Next" at bounding box center [759, 407] width 48 height 24
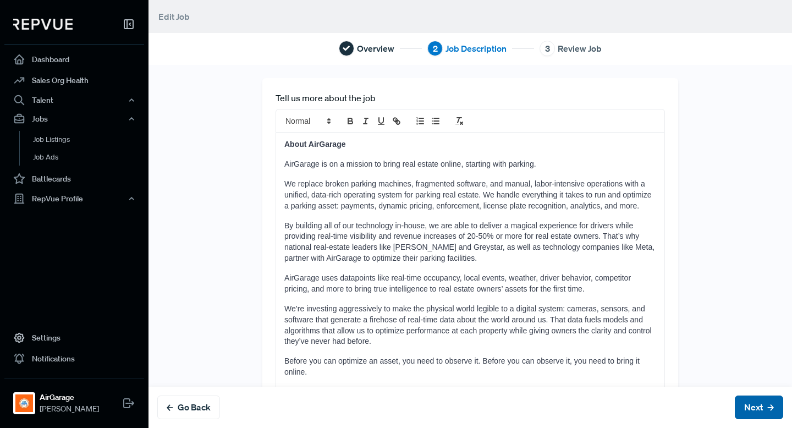
click at [748, 415] on button "Next" at bounding box center [759, 407] width 48 height 24
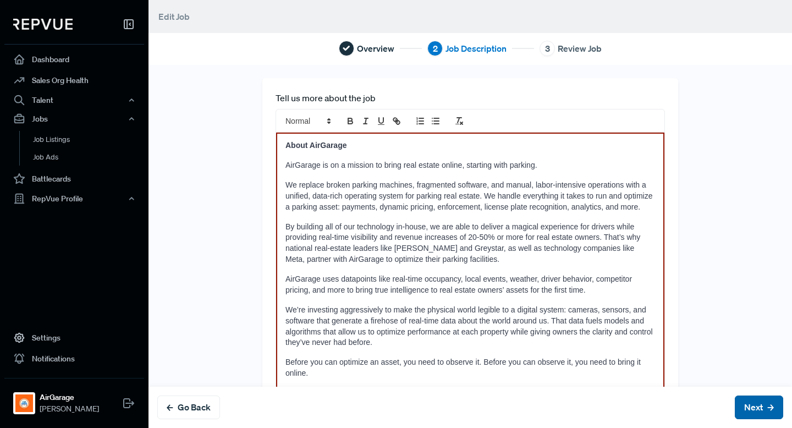
click at [748, 414] on button "Next" at bounding box center [759, 407] width 48 height 24
click at [597, 149] on p "About AirGarage" at bounding box center [470, 145] width 370 height 11
click at [747, 407] on button "Next" at bounding box center [759, 407] width 48 height 24
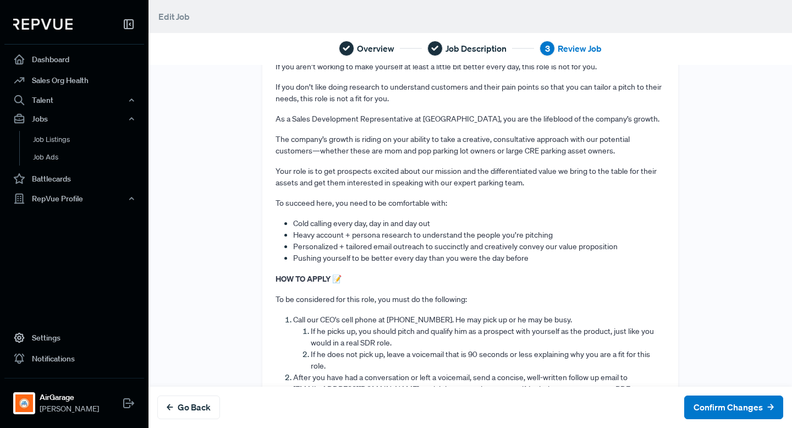
scroll to position [1785, 0]
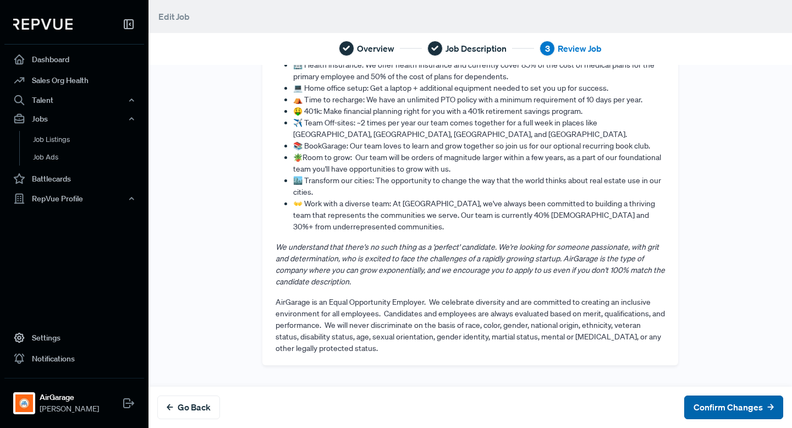
click at [730, 406] on button "Confirm Changes" at bounding box center [733, 407] width 99 height 24
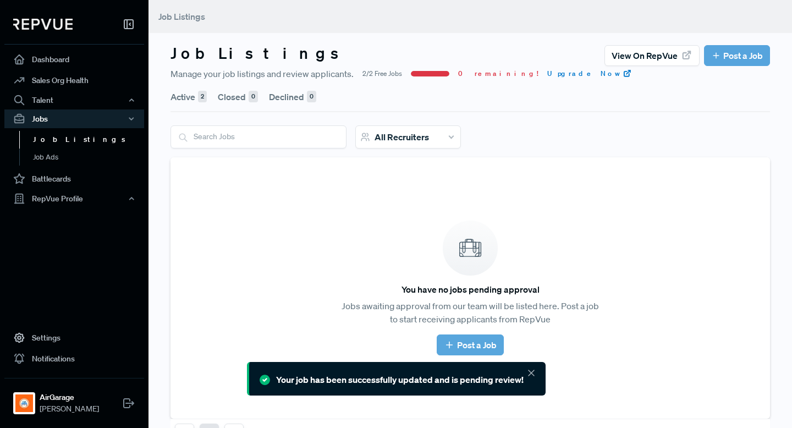
click at [192, 101] on button "Active 2" at bounding box center [188, 96] width 36 height 31
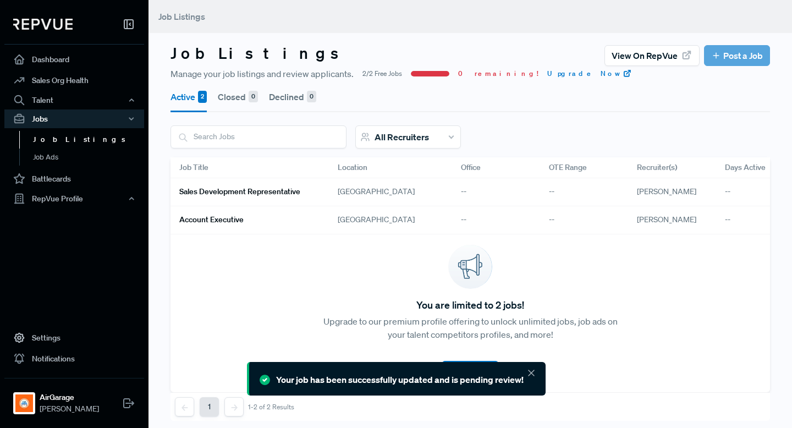
click at [235, 194] on h6 "Sales Development Representative" at bounding box center [239, 191] width 121 height 9
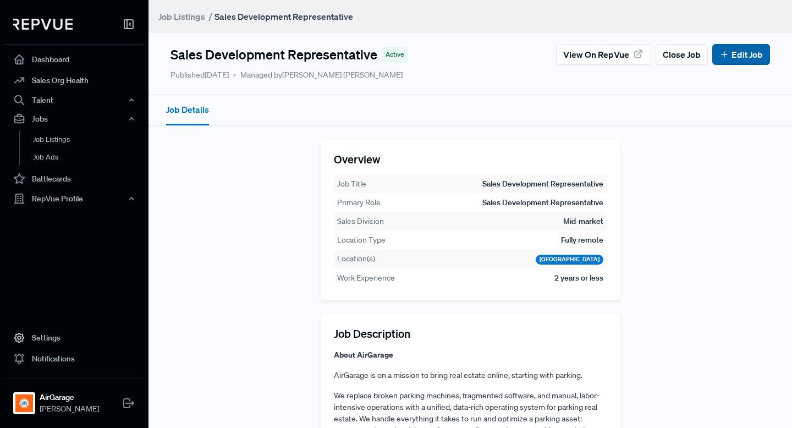
click at [731, 59] on link "Edit Job" at bounding box center [740, 54] width 43 height 13
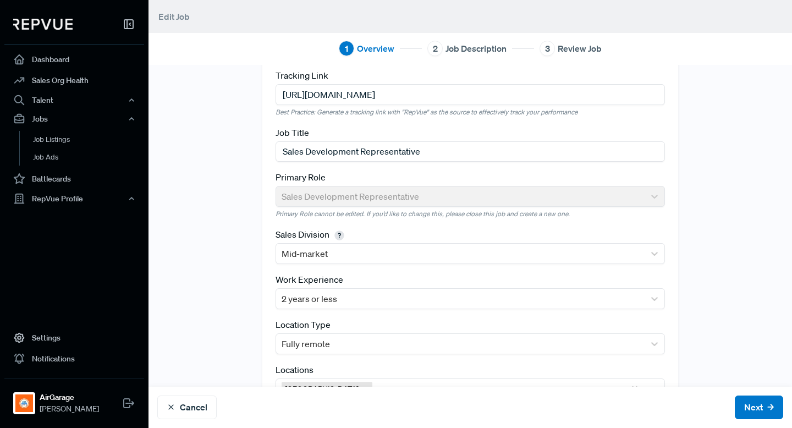
scroll to position [26, 0]
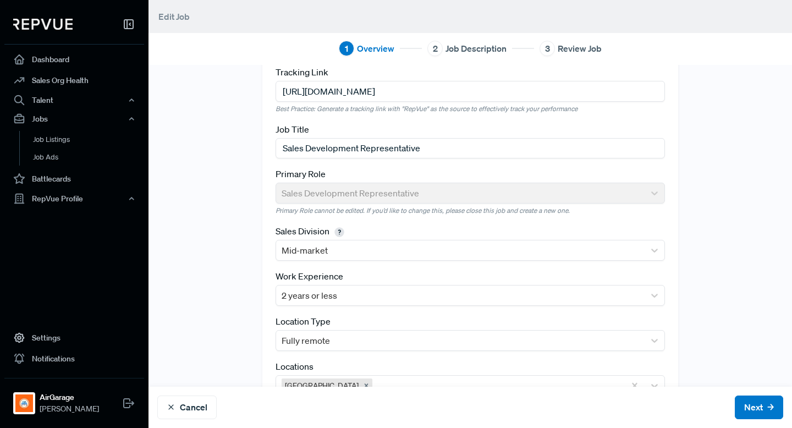
click at [478, 89] on input "[URL][DOMAIN_NAME]" at bounding box center [470, 91] width 389 height 20
drag, startPoint x: 584, startPoint y: 96, endPoint x: 247, endPoint y: 91, distance: 336.6
click at [247, 91] on div "Tracking Link https://jobs.ashbyhq.com/airgarage/552fc84d-61fe-492d-a30f-a1991d…" at bounding box center [469, 234] width 643 height 365
paste input "d17a3771-4c32-4112-9194-f25fb2c77e26"
type input "https://jobs.ashbyhq.com/airgarage/d17a3771-4c32-4112-9194-f25fb2c77e26?utm_sou…"
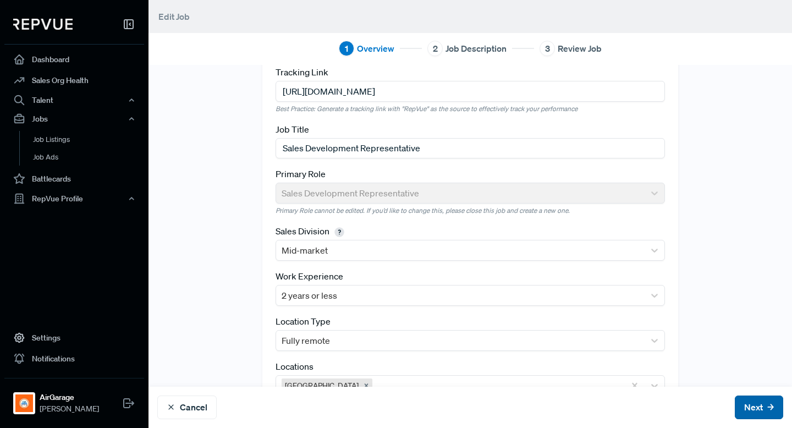
click at [757, 412] on button "Next" at bounding box center [759, 407] width 48 height 24
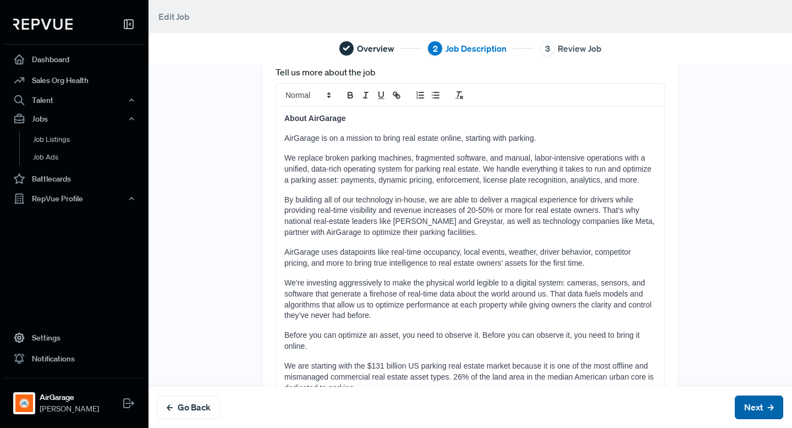
scroll to position [0, 0]
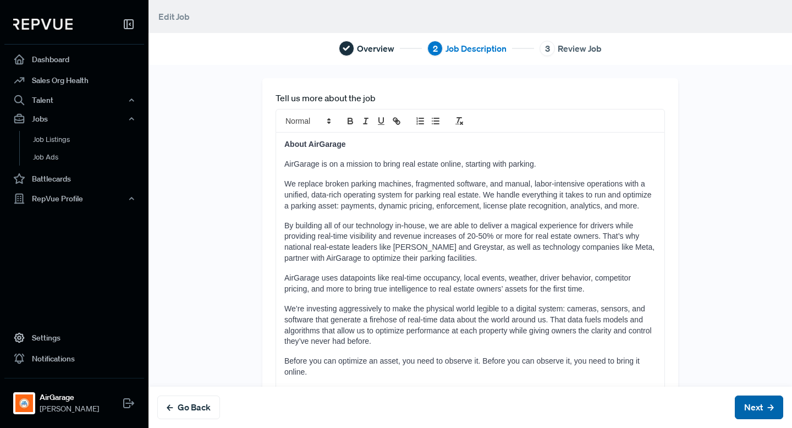
click at [757, 412] on button "Next" at bounding box center [759, 407] width 48 height 24
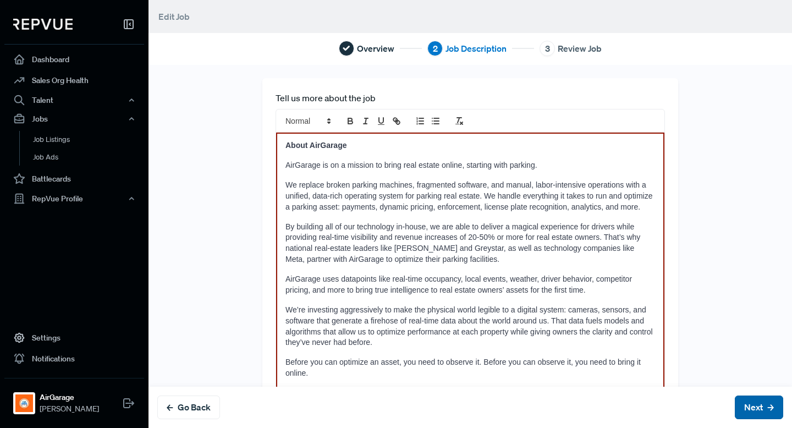
click at [757, 412] on button "Next" at bounding box center [759, 407] width 48 height 24
click at [403, 148] on p "About AirGarage" at bounding box center [470, 145] width 370 height 11
click at [757, 419] on div "Go Back Next" at bounding box center [469, 407] width 643 height 41
click at [757, 412] on button "Next" at bounding box center [759, 407] width 48 height 24
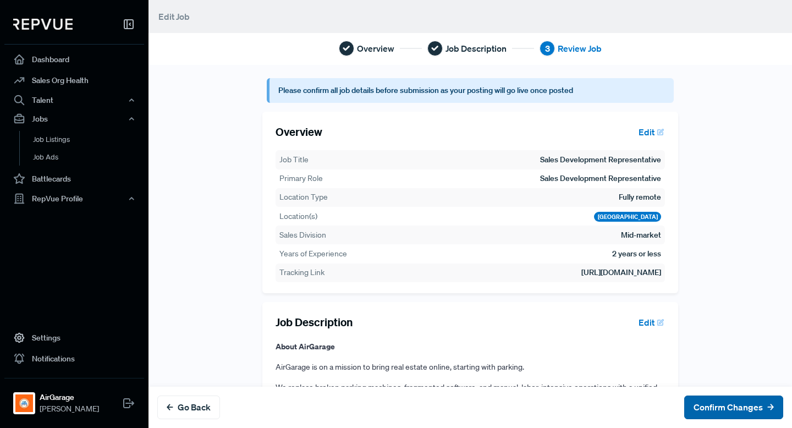
click at [757, 412] on button "Confirm Changes" at bounding box center [733, 407] width 99 height 24
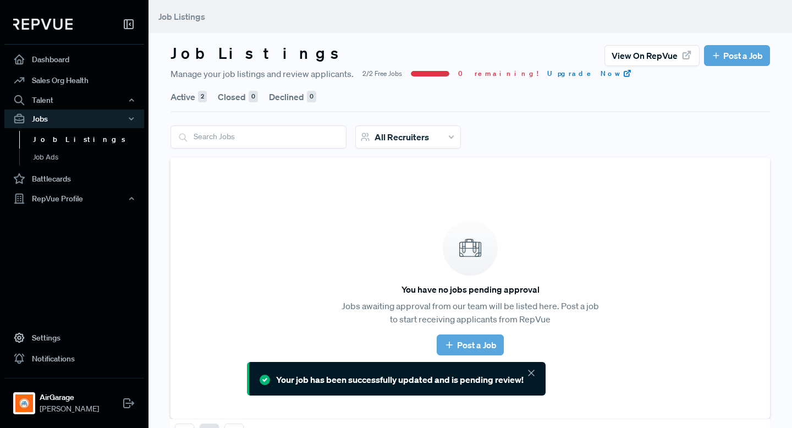
click at [190, 96] on button "Active 2" at bounding box center [188, 96] width 36 height 31
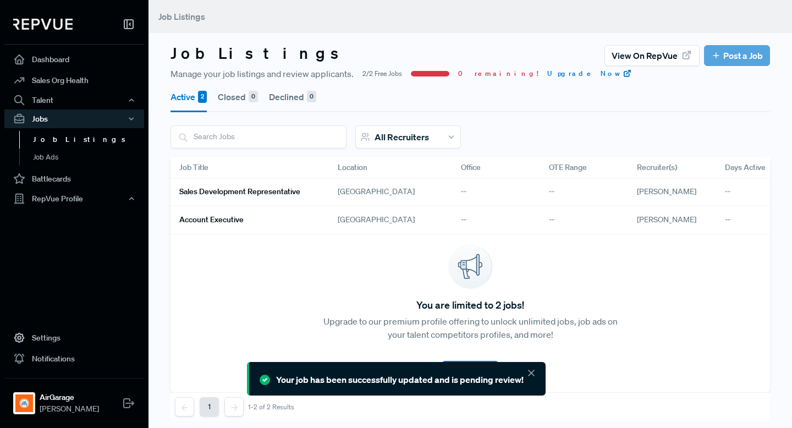
click at [260, 195] on h6 "Sales Development Representative" at bounding box center [239, 191] width 121 height 9
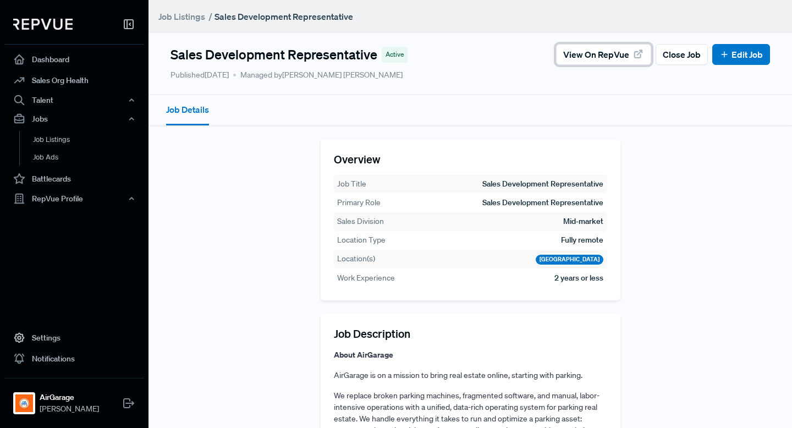
click at [610, 57] on span "View on RepVue" at bounding box center [596, 54] width 66 height 13
click at [197, 109] on button "Job Details" at bounding box center [187, 110] width 43 height 30
click at [342, 81] on div "Job Details Overview Job Title Sales Development Representative Primary Role Sa…" at bounding box center [470, 316] width 613 height 470
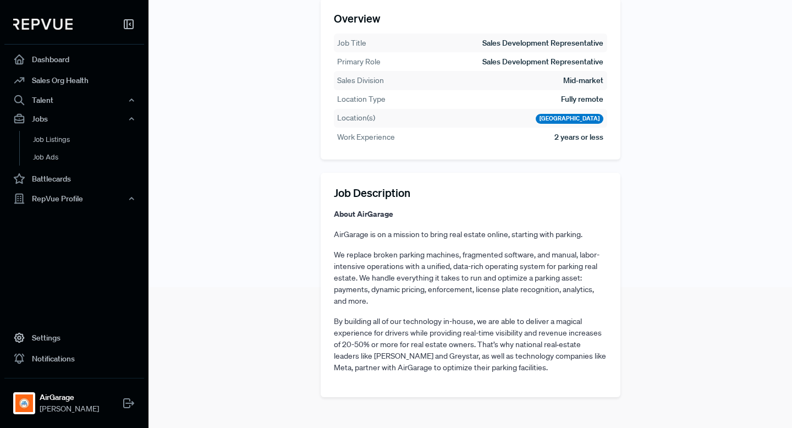
scroll to position [13, 0]
click at [90, 76] on link "Sales Org Health" at bounding box center [74, 80] width 140 height 21
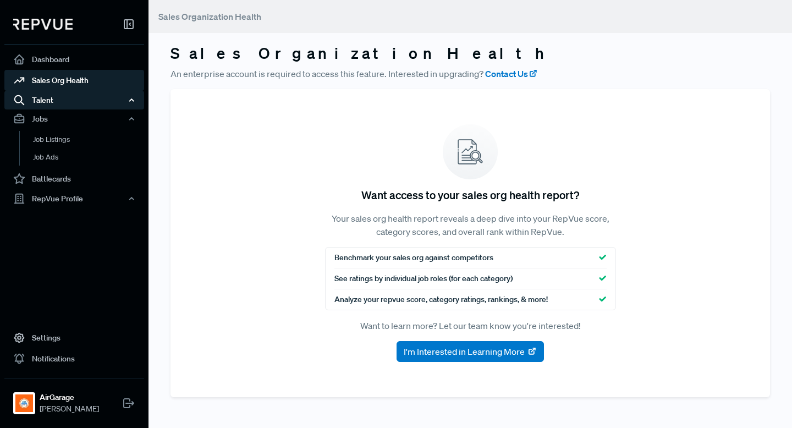
click at [90, 91] on div "Talent" at bounding box center [74, 100] width 140 height 19
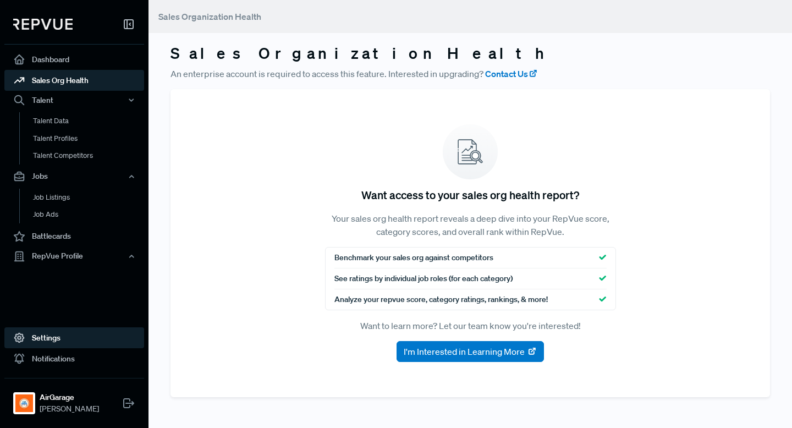
click at [34, 327] on link "Settings" at bounding box center [74, 337] width 140 height 21
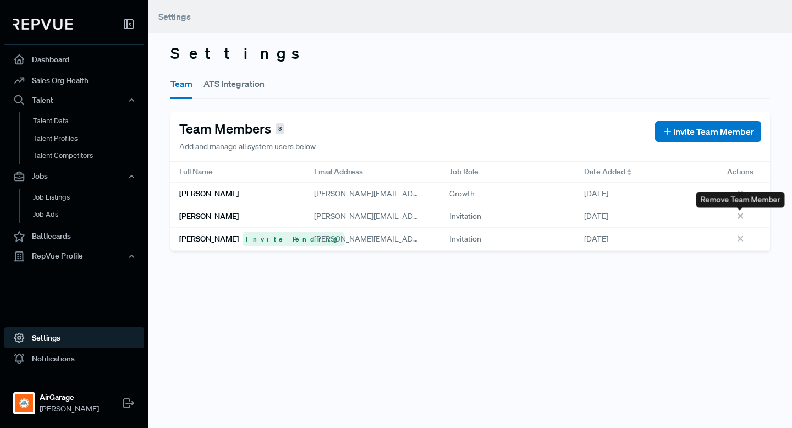
click at [742, 212] on icon at bounding box center [742, 218] width 12 height 12
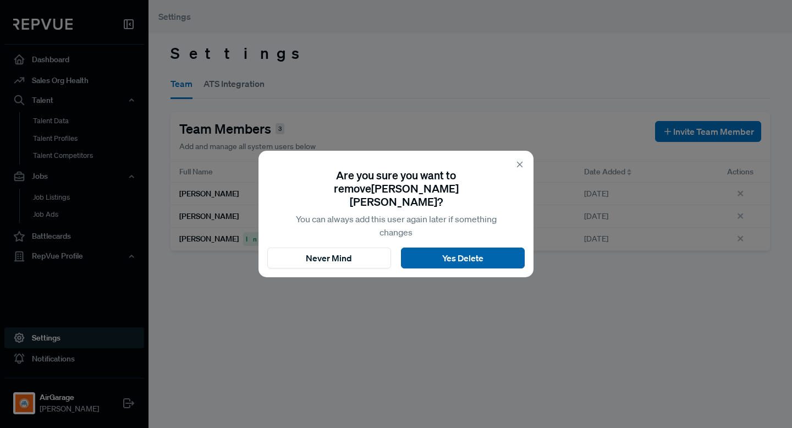
click at [469, 255] on button "Yes Delete" at bounding box center [463, 257] width 124 height 21
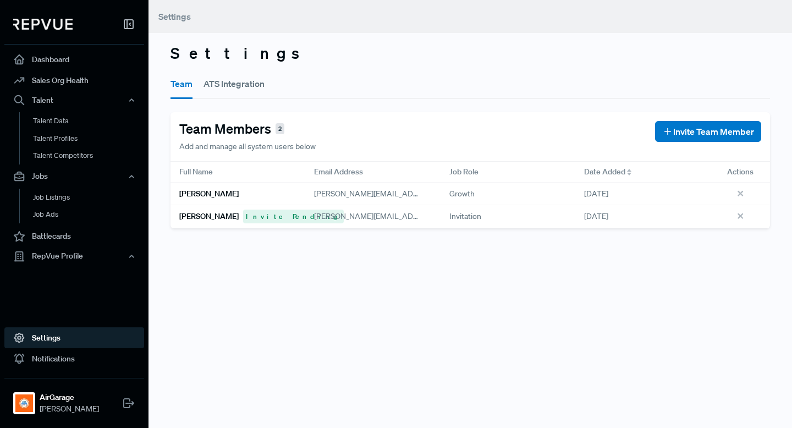
click at [691, 169] on div "Date Added" at bounding box center [642, 172] width 135 height 21
click at [475, 208] on div "Growth" at bounding box center [508, 217] width 135 height 23
click at [216, 212] on h6 "[PERSON_NAME]" at bounding box center [208, 216] width 59 height 9
click at [597, 206] on div "[DATE]" at bounding box center [642, 217] width 135 height 23
click at [234, 75] on button "ATS Integration" at bounding box center [233, 83] width 61 height 31
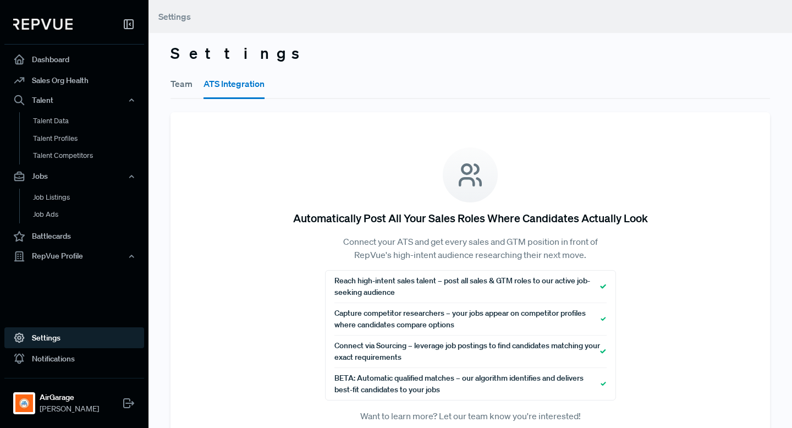
click at [187, 78] on button "Team" at bounding box center [181, 83] width 22 height 31
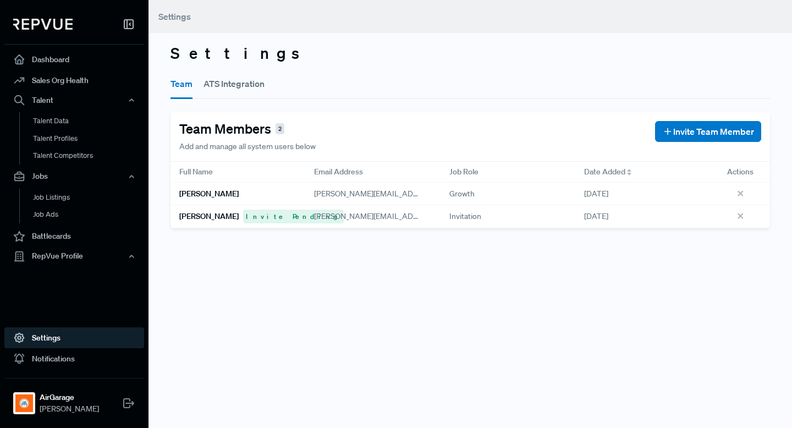
click at [216, 215] on h6 "Jonathon Barkl" at bounding box center [208, 216] width 59 height 9
click at [218, 199] on div "[PERSON_NAME]" at bounding box center [237, 194] width 135 height 23
click at [384, 188] on div "natalie@airgarage.com" at bounding box center [372, 193] width 117 height 13
click at [471, 172] on span "Job Role" at bounding box center [463, 172] width 29 height 12
click at [464, 201] on div "Growth" at bounding box center [508, 194] width 135 height 23
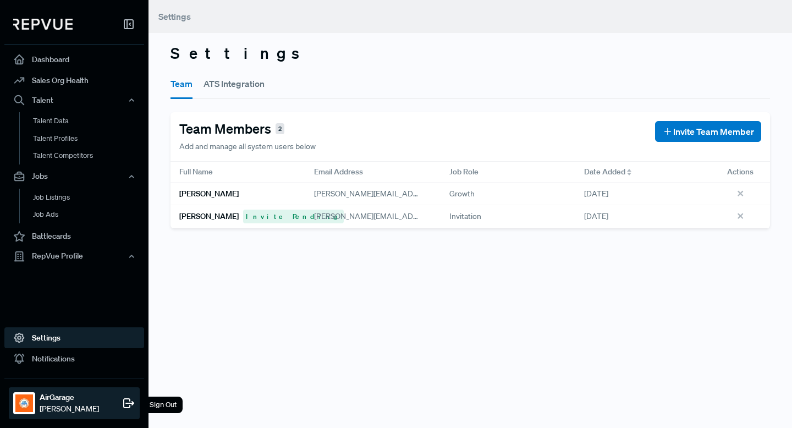
click at [90, 409] on span "[PERSON_NAME]" at bounding box center [69, 409] width 59 height 12
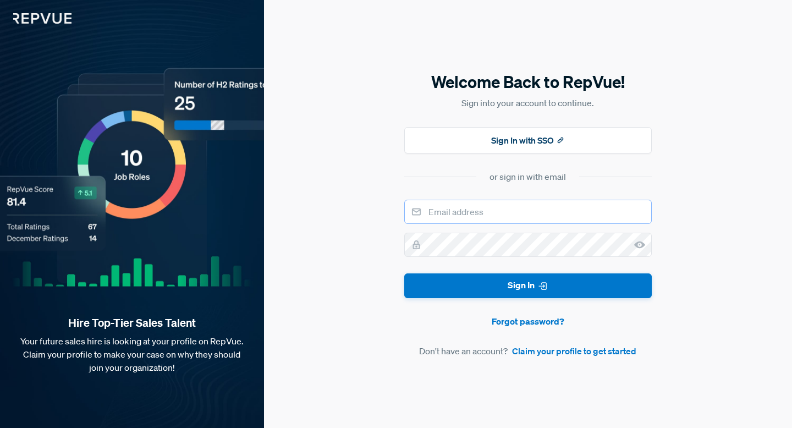
type input "natalie@airgarage.com"
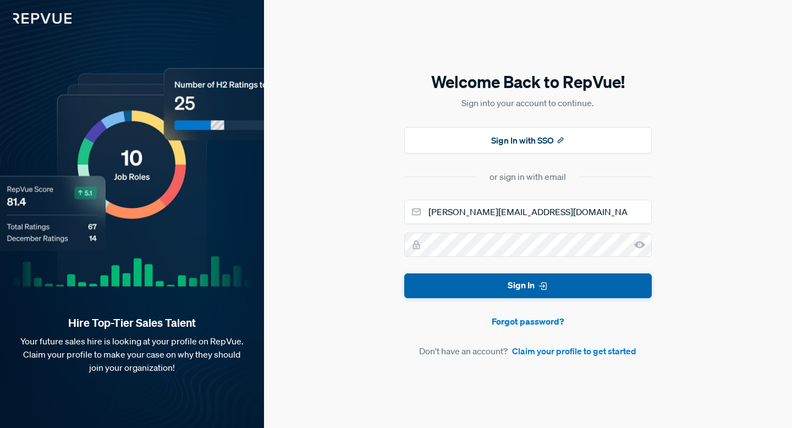
click at [515, 295] on button "Sign In" at bounding box center [527, 285] width 247 height 25
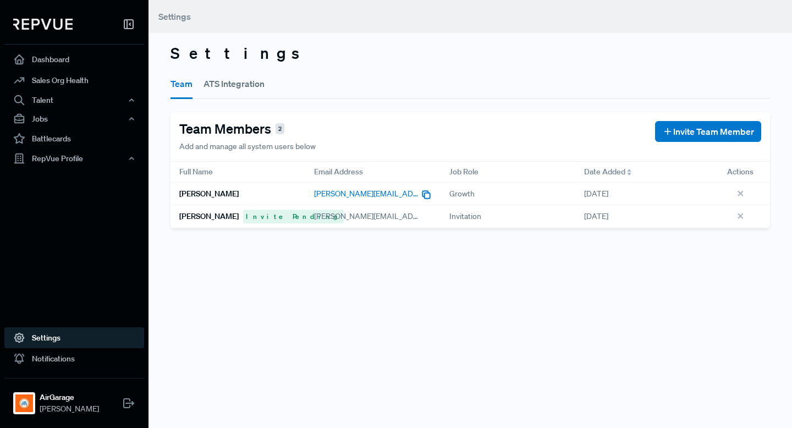
click at [377, 198] on span "natalie@airgarage.com" at bounding box center [406, 194] width 185 height 10
click at [456, 195] on span "Growth" at bounding box center [461, 194] width 25 height 12
click at [489, 195] on div "Growth" at bounding box center [508, 194] width 135 height 23
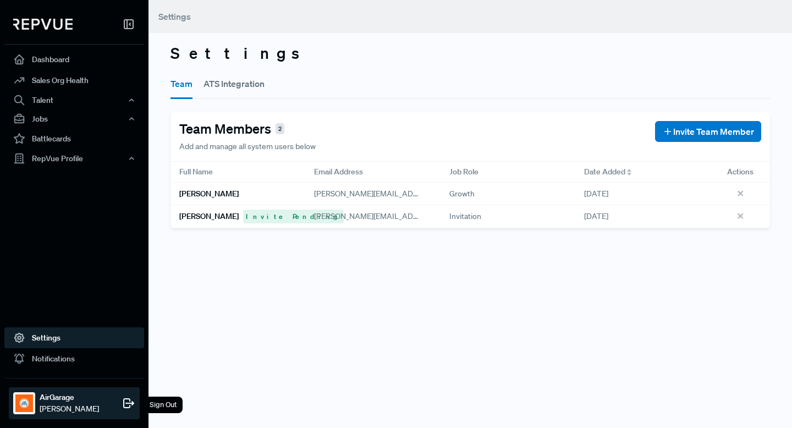
click at [28, 400] on img at bounding box center [24, 403] width 18 height 18
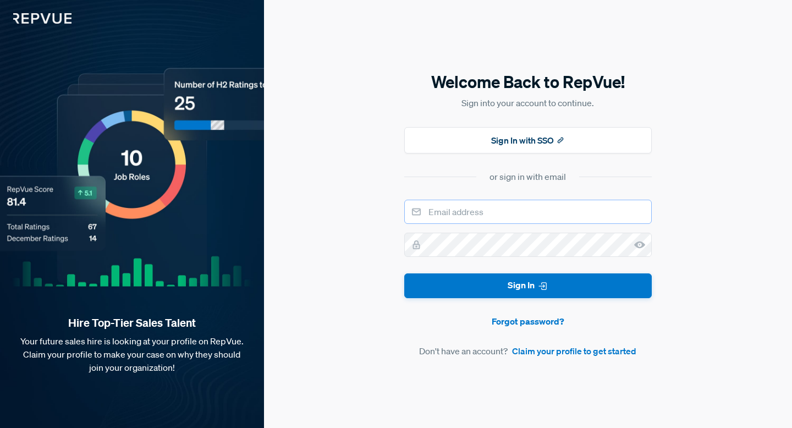
type input "natalie@airgarage.com"
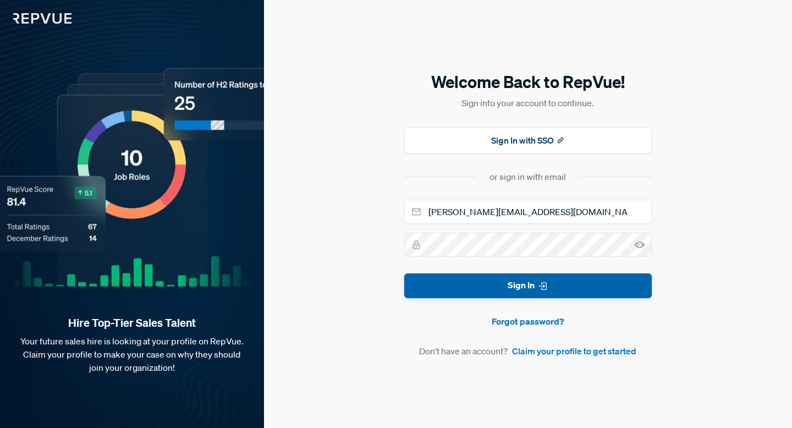
click at [456, 293] on button "Sign In" at bounding box center [527, 285] width 247 height 25
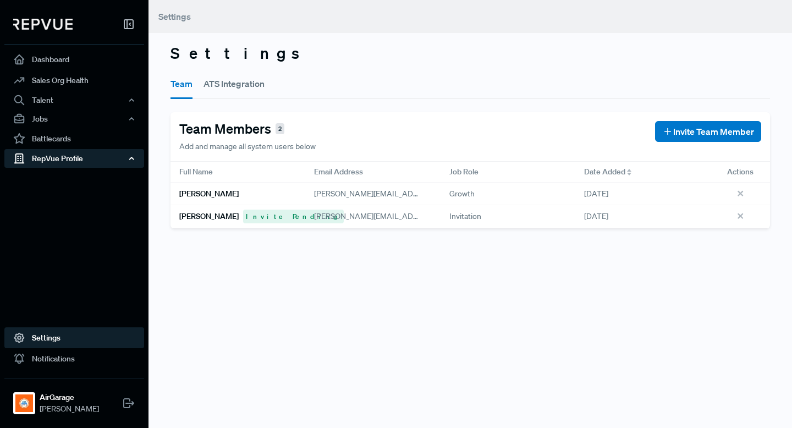
click at [88, 165] on div "RepVue Profile" at bounding box center [74, 158] width 140 height 19
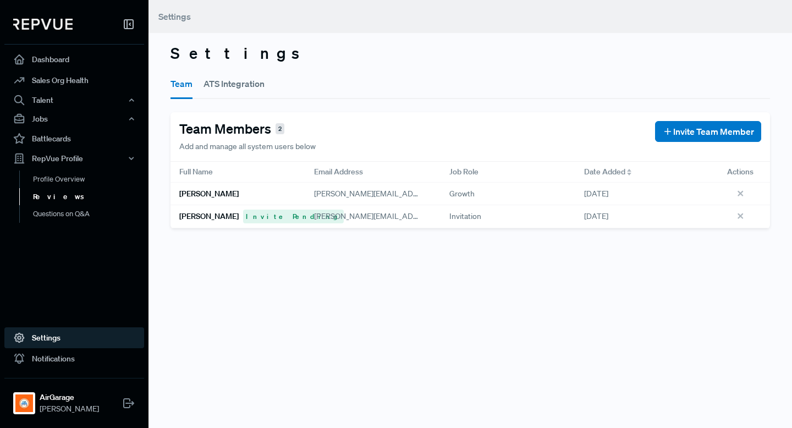
click at [68, 199] on link "Reviews" at bounding box center [89, 197] width 140 height 18
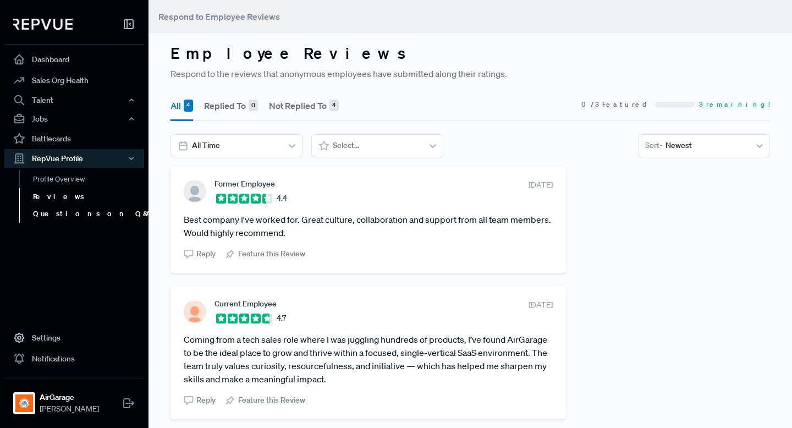
click at [72, 219] on link "Questions on Q&A" at bounding box center [89, 214] width 140 height 18
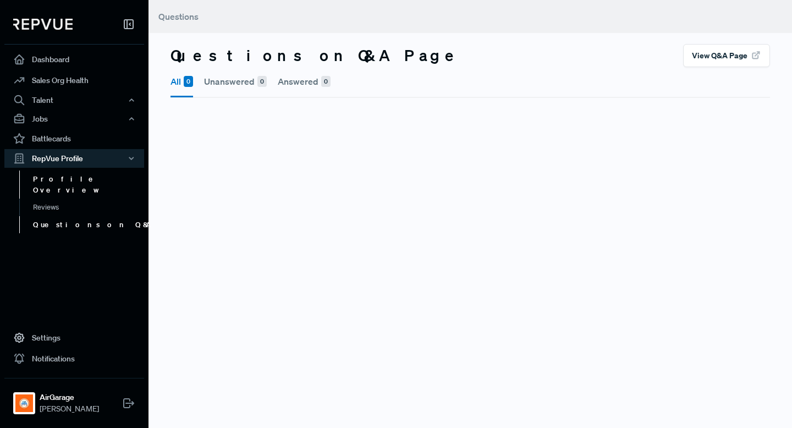
click at [77, 179] on link "Profile Overview" at bounding box center [89, 184] width 140 height 28
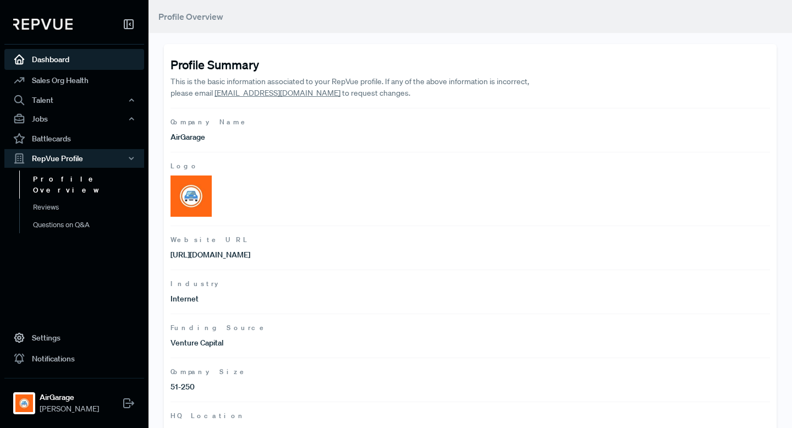
click at [81, 69] on link "Dashboard" at bounding box center [74, 59] width 140 height 21
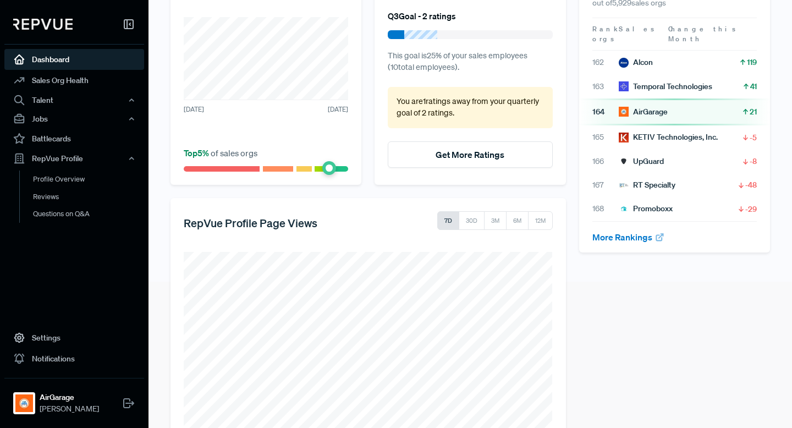
scroll to position [185, 0]
